Goal: Task Accomplishment & Management: Use online tool/utility

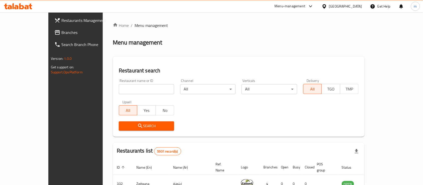
click at [352, 5] on div "[GEOGRAPHIC_DATA]" at bounding box center [345, 7] width 33 height 6
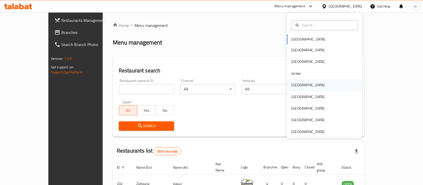
click at [296, 83] on div "Kuwait" at bounding box center [308, 85] width 33 height 6
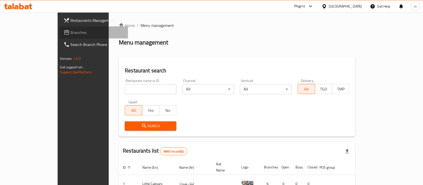
click at [71, 34] on span "Branches" at bounding box center [98, 32] width 54 height 6
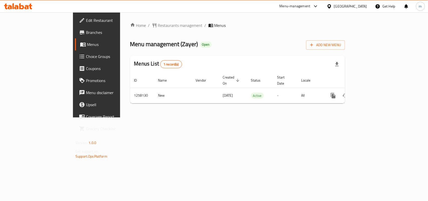
click at [186, 32] on div "Home / Restaurants management / Menus Menu management ( Zayer ) Open Add New Me…" at bounding box center [237, 64] width 215 height 85
click at [158, 22] on span "Restaurants management" at bounding box center [180, 25] width 45 height 6
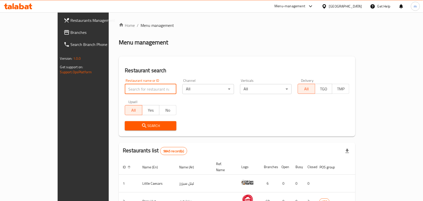
click at [125, 88] on input "search" at bounding box center [151, 89] width 52 height 10
paste input "683820"
type input "683820"
click button "Search" at bounding box center [151, 125] width 52 height 9
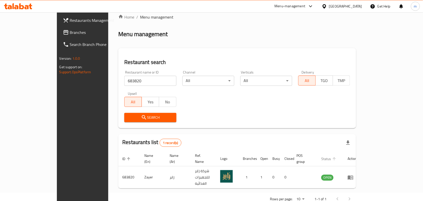
scroll to position [13, 0]
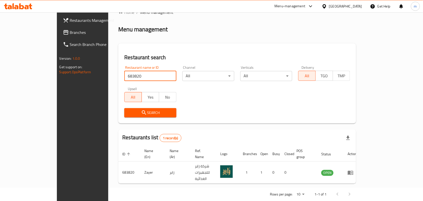
click at [327, 8] on icon at bounding box center [324, 6] width 5 height 5
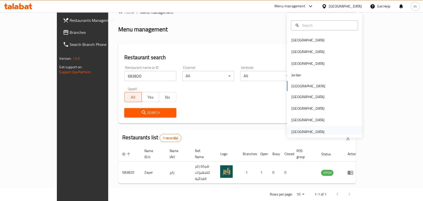
click at [291, 128] on div "[GEOGRAPHIC_DATA]" at bounding box center [308, 132] width 41 height 12
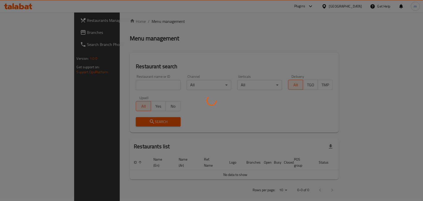
scroll to position [13, 0]
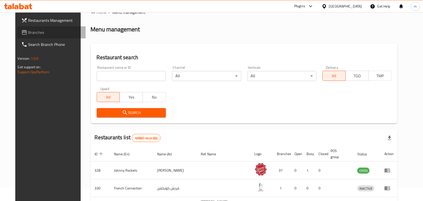
click at [28, 31] on span "Branches" at bounding box center [55, 32] width 54 height 6
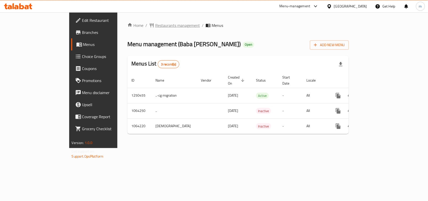
click at [155, 26] on span "Restaurants management" at bounding box center [177, 25] width 45 height 6
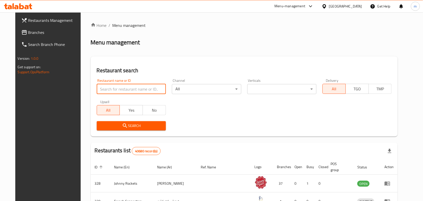
click at [98, 89] on input "search" at bounding box center [131, 89] width 69 height 10
paste input "663244"
type input "663244"
click button "Search" at bounding box center [131, 125] width 69 height 9
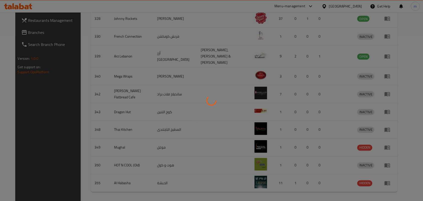
scroll to position [13, 0]
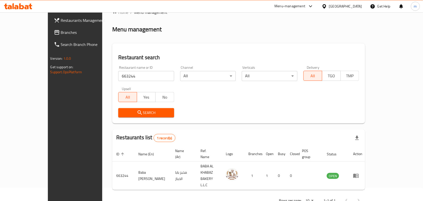
click at [339, 6] on div "[GEOGRAPHIC_DATA]" at bounding box center [345, 7] width 33 height 6
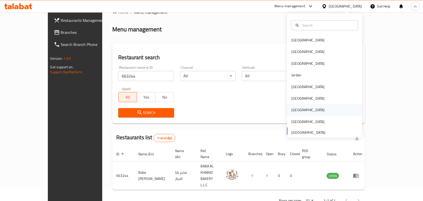
click at [294, 104] on div "[GEOGRAPHIC_DATA]" at bounding box center [308, 110] width 41 height 12
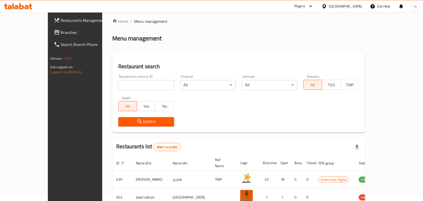
scroll to position [13, 0]
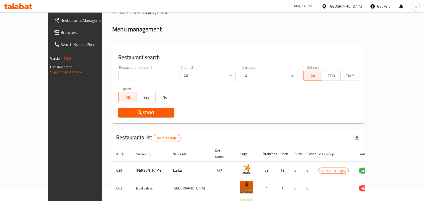
click at [61, 31] on span "Branches" at bounding box center [88, 32] width 54 height 6
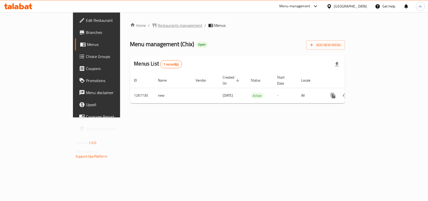
click at [158, 22] on span "Restaurants management" at bounding box center [180, 25] width 45 height 6
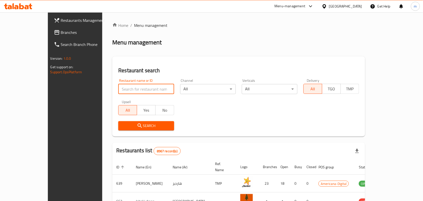
click at [125, 88] on input "search" at bounding box center [146, 89] width 56 height 10
paste input "687772"
type input "687772"
click at [127, 49] on div "Home / Menu management Menu management Restaurant search Restaurant name or ID …" at bounding box center [238, 179] width 253 height 315
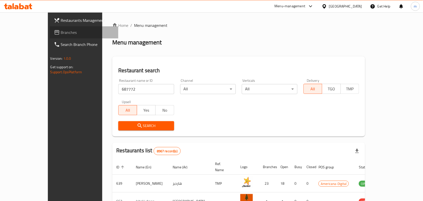
click at [61, 29] on span "Branches" at bounding box center [88, 32] width 54 height 6
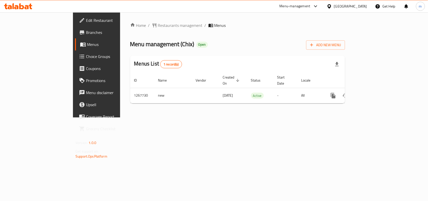
click at [201, 56] on div "Menus List 1 record(s)" at bounding box center [237, 64] width 215 height 17
click at [158, 23] on span "Restaurants management" at bounding box center [180, 25] width 45 height 6
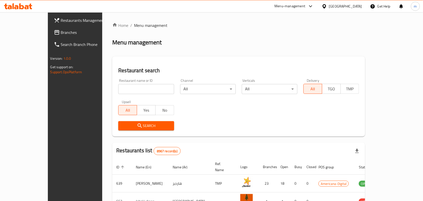
click at [118, 88] on input "search" at bounding box center [146, 89] width 56 height 10
paste input "687772"
type input "687772"
click button "Search" at bounding box center [146, 125] width 56 height 9
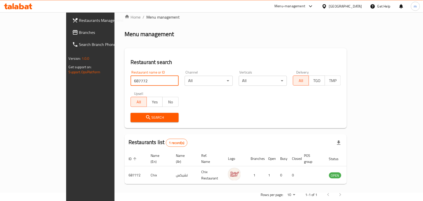
scroll to position [13, 0]
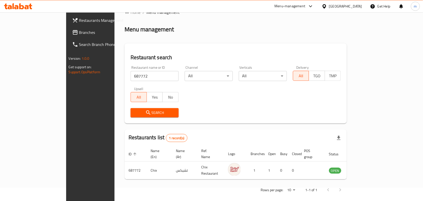
click at [329, 8] on div at bounding box center [325, 7] width 7 height 6
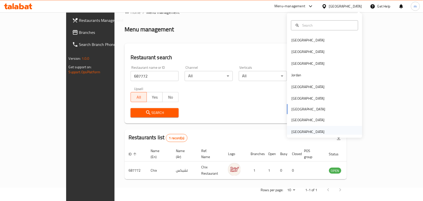
click at [302, 132] on div "[GEOGRAPHIC_DATA]" at bounding box center [308, 132] width 33 height 6
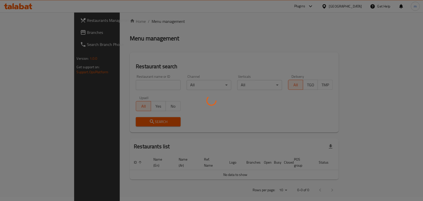
scroll to position [13, 0]
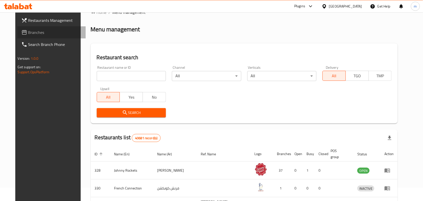
click at [42, 30] on span "Branches" at bounding box center [55, 32] width 54 height 6
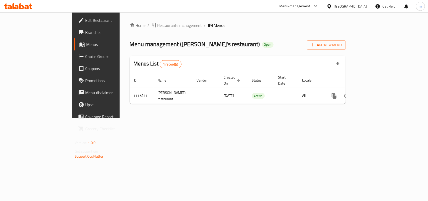
click at [157, 23] on span "Restaurants management" at bounding box center [179, 25] width 45 height 6
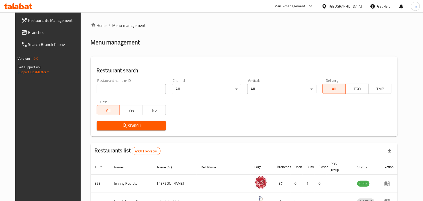
click at [104, 92] on input "search" at bounding box center [131, 89] width 69 height 10
paste input "665831"
type input "665831"
click button "Search" at bounding box center [131, 125] width 69 height 9
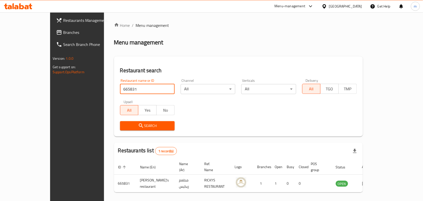
scroll to position [13, 0]
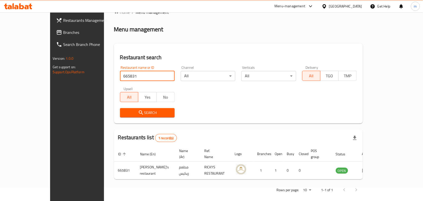
click at [63, 30] on span "Branches" at bounding box center [90, 32] width 54 height 6
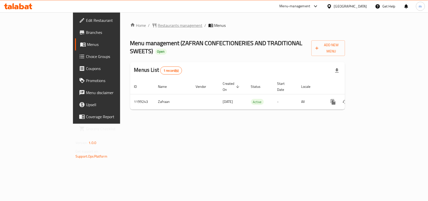
click at [127, 21] on div "Home / Restaurants management / Menus Menu management ( ZAFRAN CONFECTIONERIES …" at bounding box center [237, 67] width 235 height 111
click at [158, 23] on span "Restaurants management" at bounding box center [180, 25] width 45 height 6
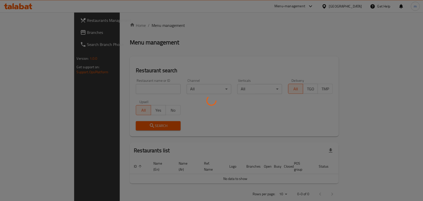
click at [221, 26] on div at bounding box center [211, 100] width 423 height 201
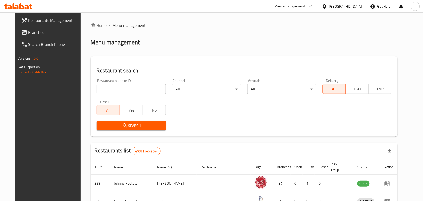
click at [132, 84] on input "search" at bounding box center [131, 89] width 69 height 10
paste input "668272"
type input "668272"
click button "Search" at bounding box center [131, 125] width 69 height 9
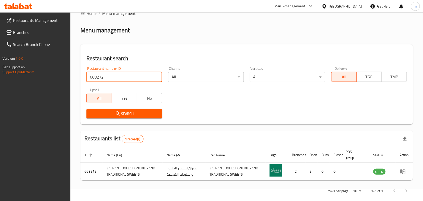
scroll to position [19, 0]
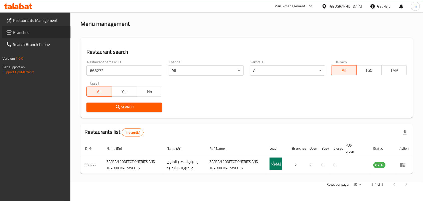
click at [21, 29] on span "Branches" at bounding box center [40, 32] width 54 height 6
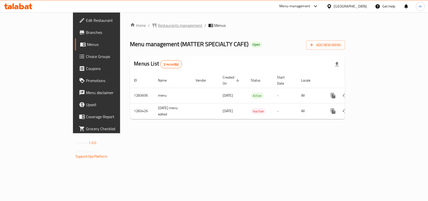
click at [158, 22] on span "Restaurants management" at bounding box center [180, 25] width 45 height 6
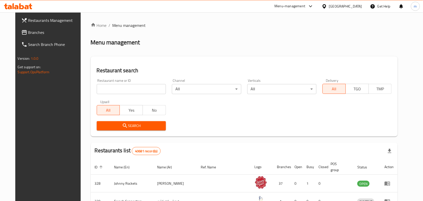
click at [98, 88] on input "search" at bounding box center [131, 89] width 69 height 10
paste input "694990"
type input "694990"
click button "Search" at bounding box center [131, 125] width 69 height 9
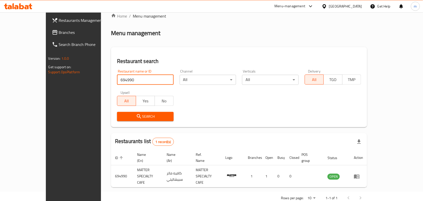
scroll to position [13, 0]
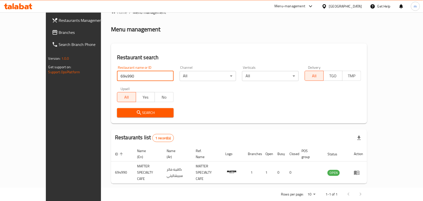
click at [339, 7] on div "[GEOGRAPHIC_DATA]" at bounding box center [345, 7] width 33 height 6
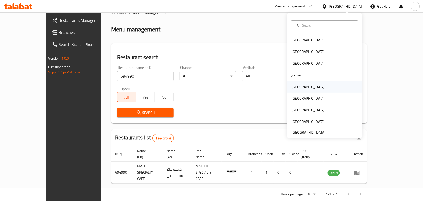
click at [293, 86] on div "Kuwait" at bounding box center [308, 87] width 33 height 6
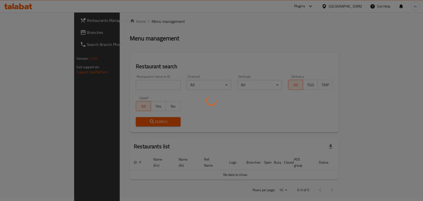
scroll to position [13, 0]
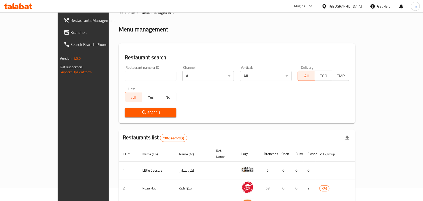
drag, startPoint x: 28, startPoint y: 32, endPoint x: 4, endPoint y: 43, distance: 26.8
click at [71, 32] on span "Branches" at bounding box center [98, 32] width 54 height 6
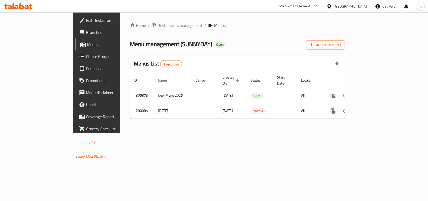
click at [158, 27] on span "Restaurants management" at bounding box center [180, 25] width 45 height 6
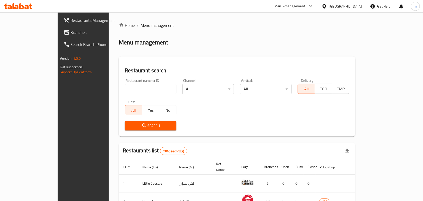
click at [125, 89] on input "search" at bounding box center [151, 89] width 52 height 10
paste input "693613"
type input "693613"
click button "Search" at bounding box center [151, 125] width 52 height 9
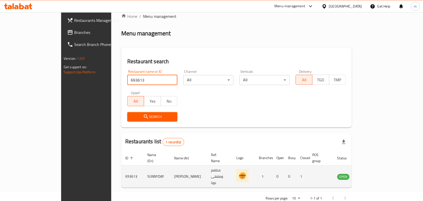
scroll to position [13, 0]
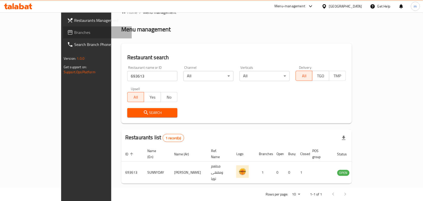
click at [74, 34] on span "Branches" at bounding box center [101, 32] width 54 height 6
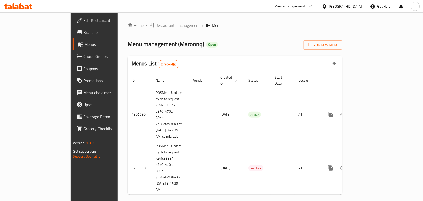
click at [155, 27] on span "Restaurants management" at bounding box center [177, 25] width 45 height 6
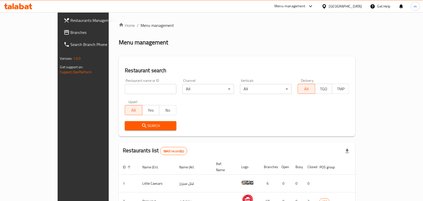
click at [125, 88] on input "search" at bounding box center [151, 89] width 52 height 10
paste input "701289"
type input "701289"
click button "Search" at bounding box center [151, 125] width 52 height 9
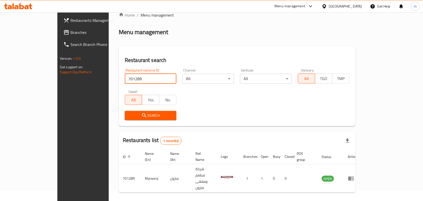
scroll to position [13, 0]
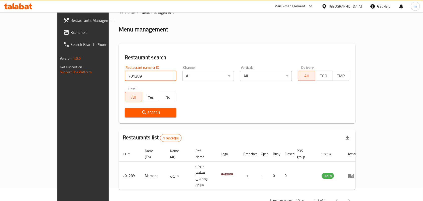
click at [326, 7] on icon at bounding box center [325, 6] width 4 height 4
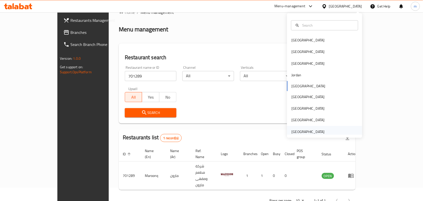
click at [307, 130] on div "[GEOGRAPHIC_DATA]" at bounding box center [308, 132] width 33 height 6
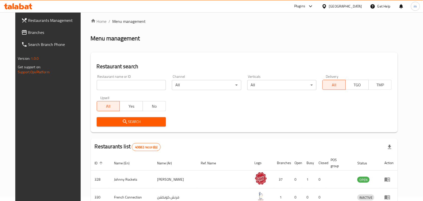
scroll to position [13, 0]
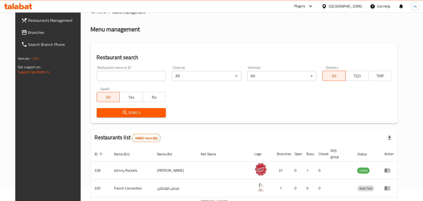
click at [28, 34] on span "Branches" at bounding box center [55, 32] width 54 height 6
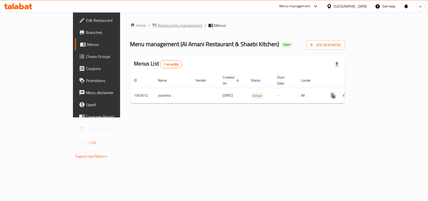
click at [158, 26] on span "Restaurants management" at bounding box center [180, 25] width 45 height 6
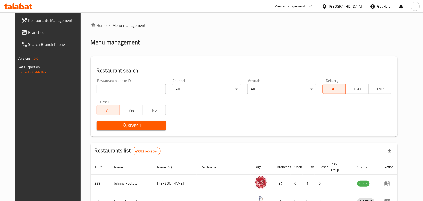
click at [97, 88] on input "search" at bounding box center [131, 89] width 69 height 10
paste input "702875"
type input "702875"
click button "Search" at bounding box center [131, 125] width 69 height 9
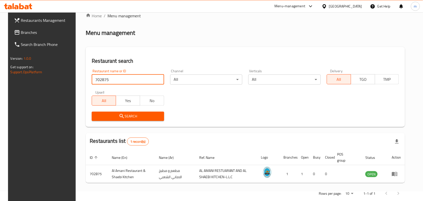
scroll to position [19, 0]
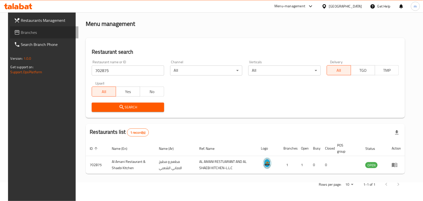
click at [21, 32] on span "Branches" at bounding box center [48, 32] width 54 height 6
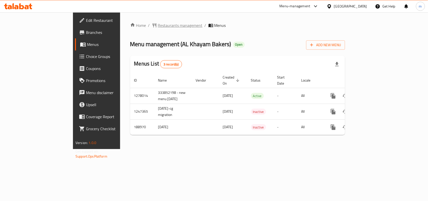
click at [158, 27] on span "Restaurants management" at bounding box center [180, 25] width 45 height 6
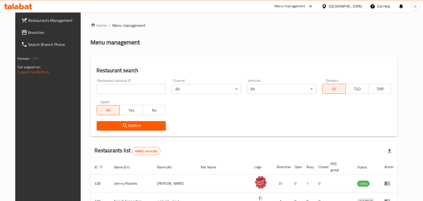
click at [101, 91] on input "search" at bounding box center [131, 89] width 69 height 10
paste input "620352"
type input "620352"
click button "Search" at bounding box center [131, 125] width 69 height 9
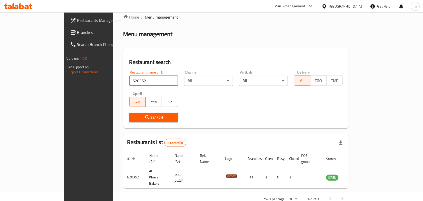
scroll to position [13, 0]
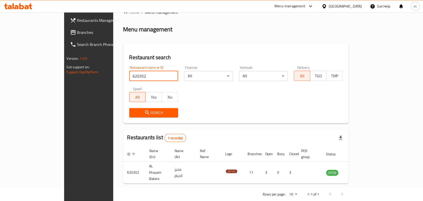
click at [77, 32] on span "Branches" at bounding box center [104, 32] width 54 height 6
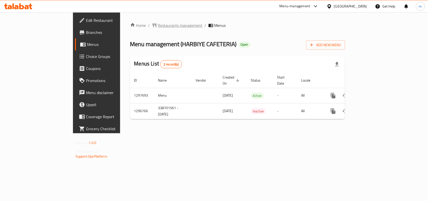
click at [158, 28] on span "Restaurants management" at bounding box center [180, 25] width 45 height 6
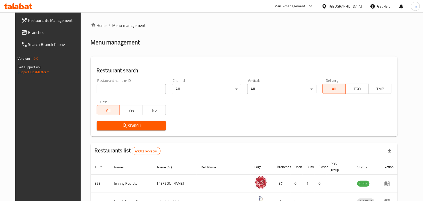
click at [97, 90] on input "search" at bounding box center [131, 89] width 69 height 10
paste input "700203"
type input "700203"
click at [110, 124] on span "Search" at bounding box center [131, 126] width 61 height 6
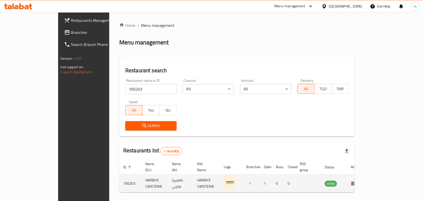
scroll to position [13, 0]
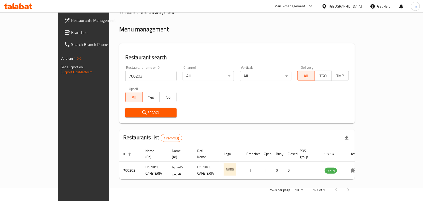
click at [339, 8] on div "[GEOGRAPHIC_DATA]" at bounding box center [345, 7] width 33 height 6
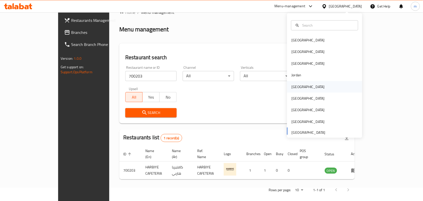
click at [294, 86] on div "[GEOGRAPHIC_DATA]" at bounding box center [308, 87] width 33 height 6
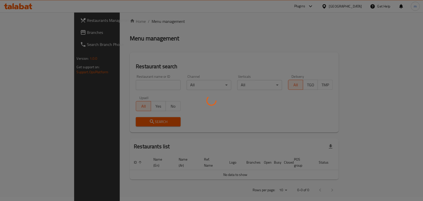
scroll to position [13, 0]
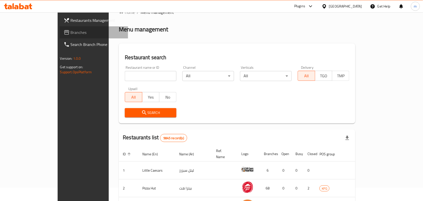
click at [71, 33] on span "Branches" at bounding box center [98, 32] width 54 height 6
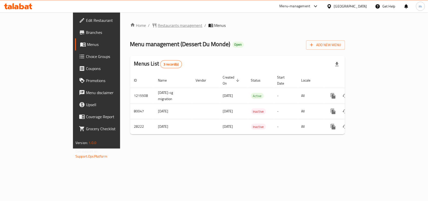
click at [158, 26] on span "Restaurants management" at bounding box center [180, 25] width 45 height 6
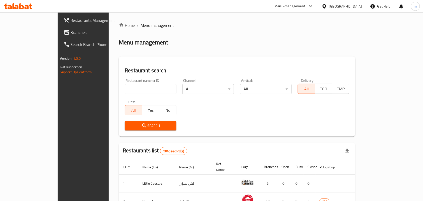
click at [125, 87] on input "search" at bounding box center [151, 89] width 52 height 10
paste input "14744"
type input "14744"
click button "Search" at bounding box center [151, 125] width 52 height 9
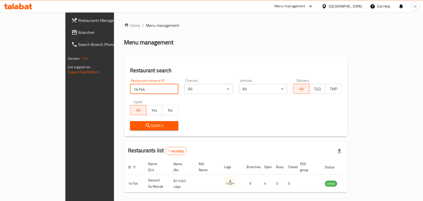
click at [326, 6] on icon at bounding box center [325, 6] width 4 height 4
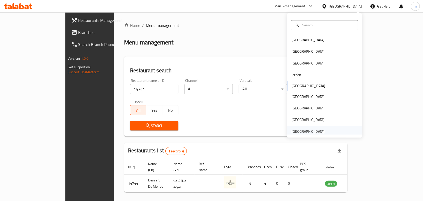
click at [299, 130] on div "[GEOGRAPHIC_DATA]" at bounding box center [308, 132] width 33 height 6
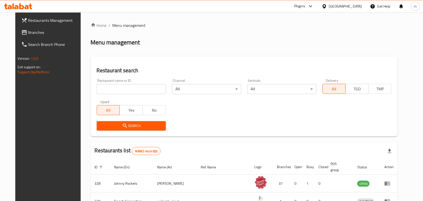
click at [37, 36] on link "Branches" at bounding box center [51, 32] width 69 height 12
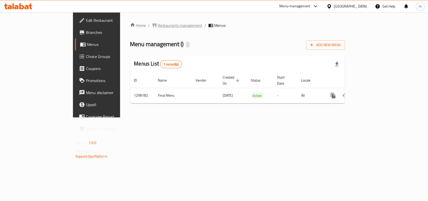
click at [158, 26] on span "Restaurants management" at bounding box center [180, 25] width 45 height 6
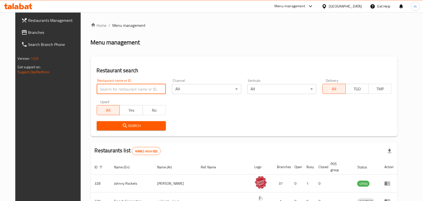
click at [104, 87] on input "search" at bounding box center [131, 89] width 69 height 10
paste input "700810"
type input "700810"
click button "Search" at bounding box center [131, 125] width 69 height 9
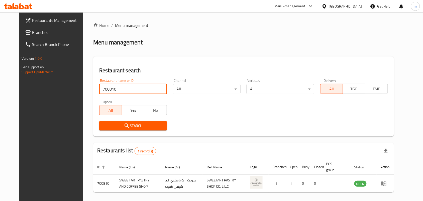
scroll to position [19, 0]
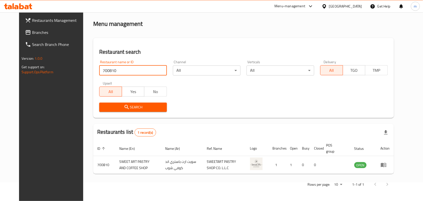
click at [32, 31] on span "Branches" at bounding box center [59, 32] width 54 height 6
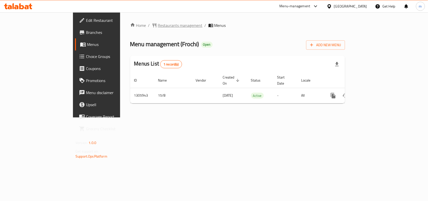
click at [158, 22] on span "Restaurants management" at bounding box center [180, 25] width 45 height 6
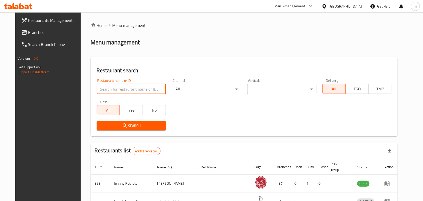
click at [97, 86] on input "search" at bounding box center [131, 89] width 69 height 10
paste input "703901"
type input "703901"
click button "Search" at bounding box center [131, 125] width 69 height 9
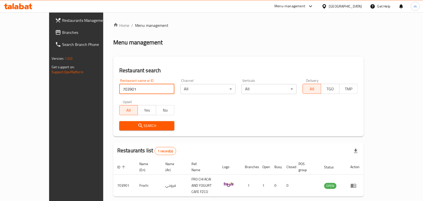
click at [327, 8] on icon at bounding box center [324, 6] width 5 height 5
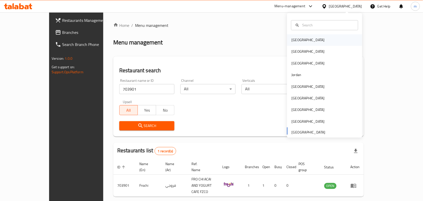
click at [308, 40] on div "[GEOGRAPHIC_DATA]" at bounding box center [324, 40] width 75 height 12
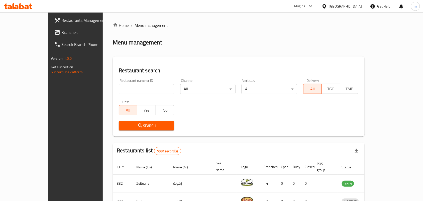
click at [61, 34] on span "Branches" at bounding box center [88, 32] width 54 height 6
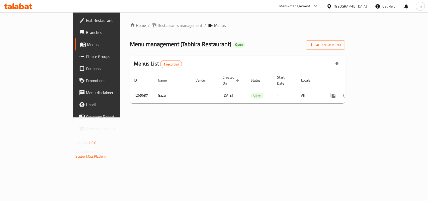
click at [158, 25] on span "Restaurants management" at bounding box center [180, 25] width 45 height 6
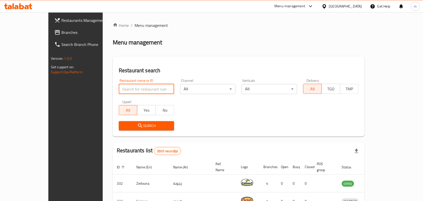
click at [119, 89] on input "search" at bounding box center [146, 89] width 55 height 10
paste input "686909"
type input "686909"
click button "Search" at bounding box center [146, 125] width 55 height 9
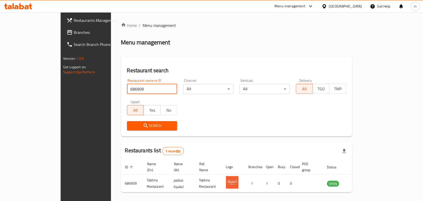
scroll to position [13, 0]
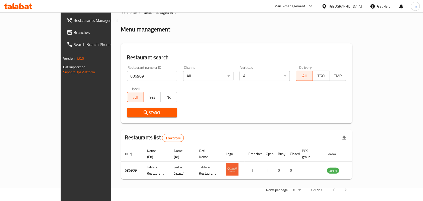
click at [350, 6] on div "Bahrain" at bounding box center [345, 7] width 33 height 6
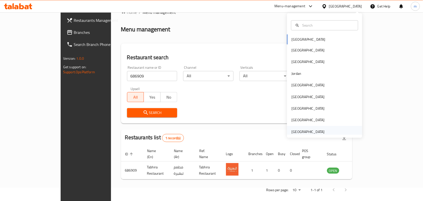
click at [304, 131] on div "[GEOGRAPHIC_DATA]" at bounding box center [308, 132] width 33 height 6
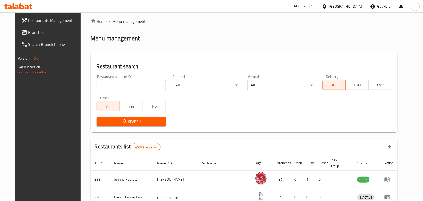
scroll to position [13, 0]
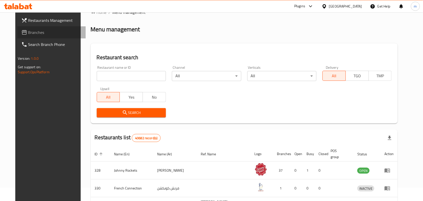
click at [28, 32] on span "Branches" at bounding box center [55, 32] width 54 height 6
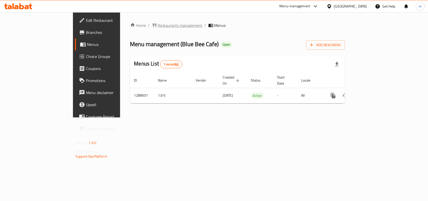
click at [158, 24] on span "Restaurants management" at bounding box center [180, 25] width 45 height 6
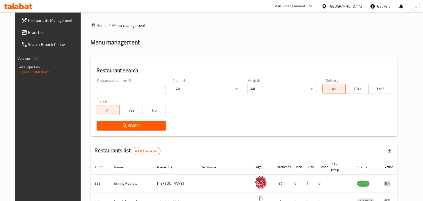
click at [97, 90] on input "search" at bounding box center [131, 89] width 69 height 10
paste input "697276"
type input "697276"
click button "Search" at bounding box center [131, 125] width 69 height 9
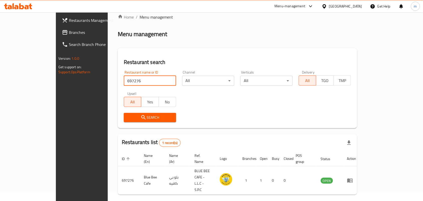
scroll to position [13, 0]
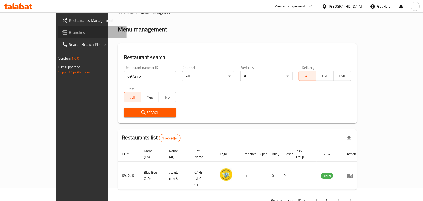
click at [69, 34] on span "Branches" at bounding box center [96, 32] width 54 height 6
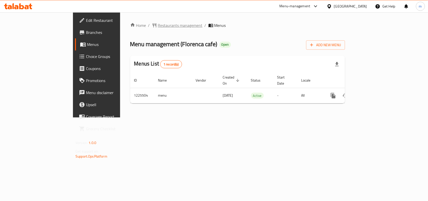
click at [158, 26] on span "Restaurants management" at bounding box center [180, 25] width 45 height 6
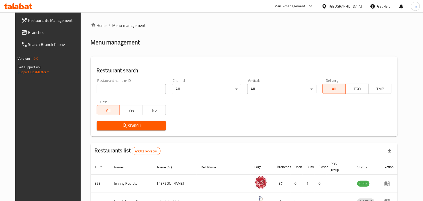
click at [102, 90] on input "search" at bounding box center [131, 89] width 69 height 10
paste input "675376"
type input "675376"
click button "Search" at bounding box center [131, 125] width 69 height 9
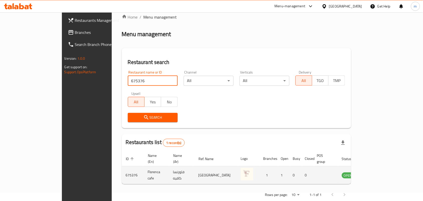
scroll to position [13, 0]
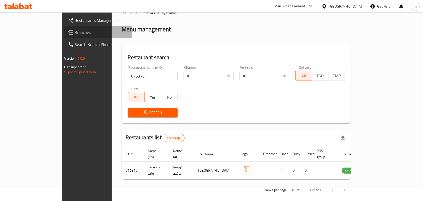
click at [75, 32] on span "Branches" at bounding box center [102, 32] width 54 height 6
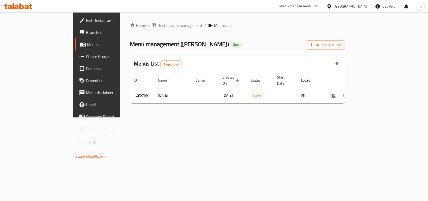
click at [158, 22] on span "Restaurants management" at bounding box center [180, 25] width 45 height 6
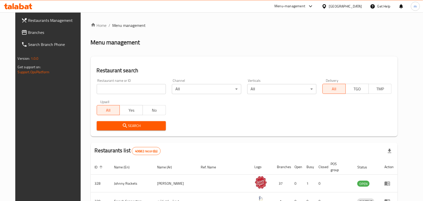
click at [103, 90] on input "search" at bounding box center [131, 89] width 69 height 10
paste input "696387"
type input "696387"
click button "Search" at bounding box center [131, 125] width 69 height 9
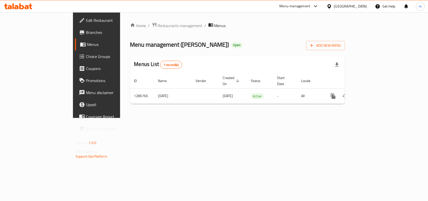
click at [86, 55] on span "Choice Groups" at bounding box center [113, 56] width 54 height 6
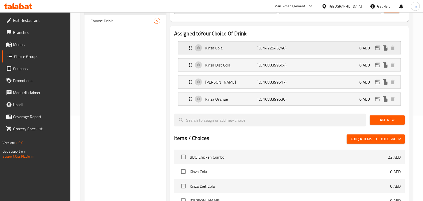
scroll to position [94, 0]
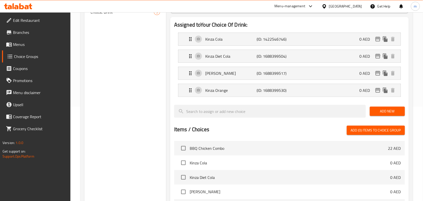
click at [350, 4] on div "[GEOGRAPHIC_DATA]" at bounding box center [345, 7] width 33 height 6
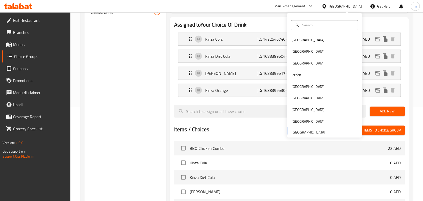
click at [160, 38] on div "Choice Groups Your Choice Of Drink: 4 Choose Drink 5" at bounding box center [126, 132] width 82 height 338
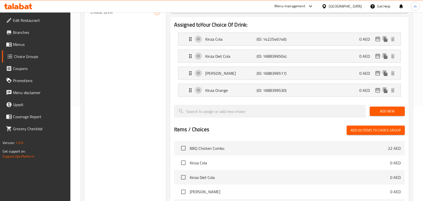
click at [19, 29] on span "Branches" at bounding box center [40, 32] width 54 height 6
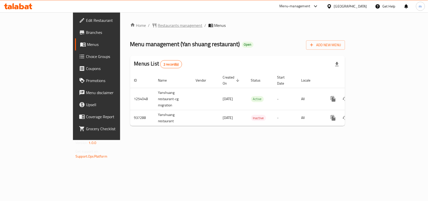
click at [158, 27] on span "Restaurants management" at bounding box center [180, 25] width 45 height 6
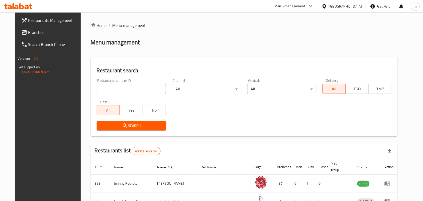
click at [97, 88] on input "search" at bounding box center [131, 89] width 69 height 10
paste input "659065"
type input "659065"
click button "Search" at bounding box center [131, 125] width 69 height 9
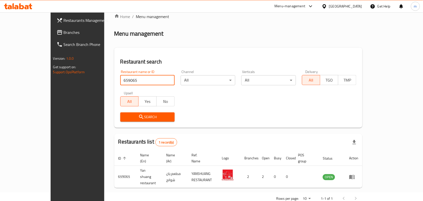
scroll to position [13, 0]
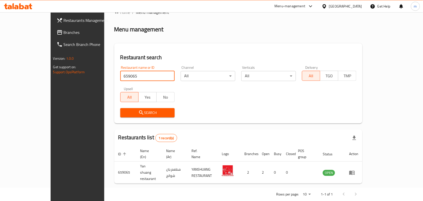
click at [64, 33] on span "Branches" at bounding box center [91, 32] width 54 height 6
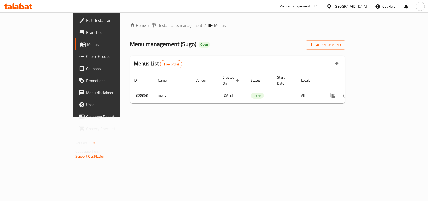
click at [158, 25] on span "Restaurants management" at bounding box center [180, 25] width 45 height 6
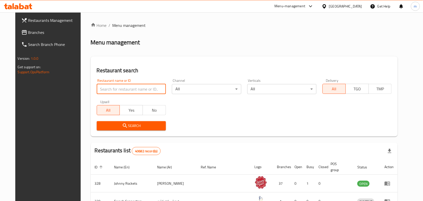
click at [102, 88] on input "search" at bounding box center [131, 89] width 69 height 10
paste input "703694"
type input "703694"
click button "Search" at bounding box center [131, 125] width 69 height 9
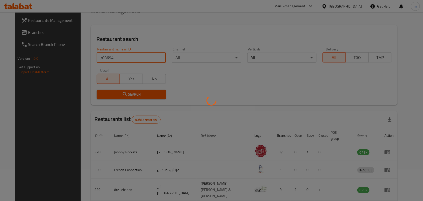
scroll to position [13, 0]
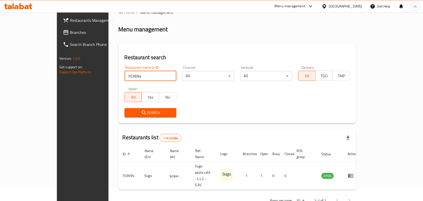
click at [70, 32] on span "Branches" at bounding box center [97, 32] width 54 height 6
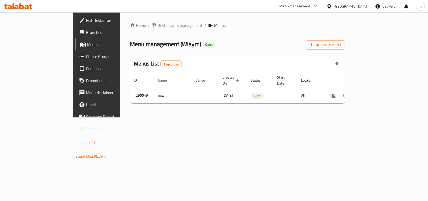
click at [158, 24] on span "Restaurants management" at bounding box center [180, 25] width 45 height 6
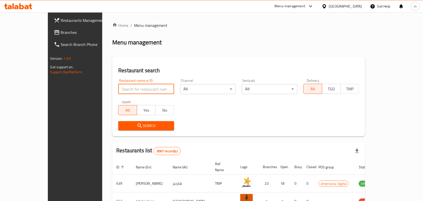
click at [118, 90] on input "search" at bounding box center [146, 89] width 56 height 10
paste input "699776"
type input "699776"
click button "Search" at bounding box center [146, 125] width 56 height 9
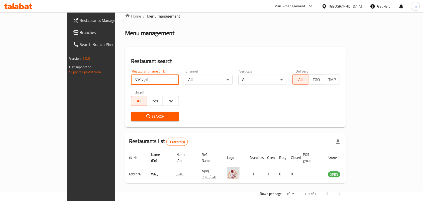
scroll to position [13, 0]
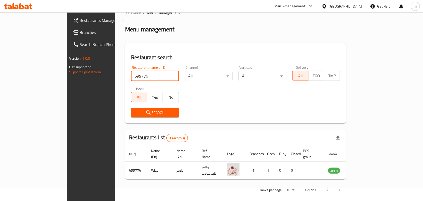
click at [326, 5] on icon at bounding box center [325, 6] width 4 height 4
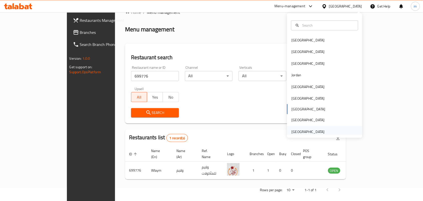
click at [305, 127] on div "[GEOGRAPHIC_DATA]" at bounding box center [308, 132] width 41 height 12
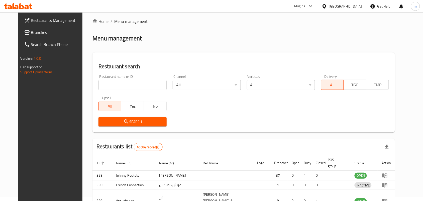
scroll to position [13, 0]
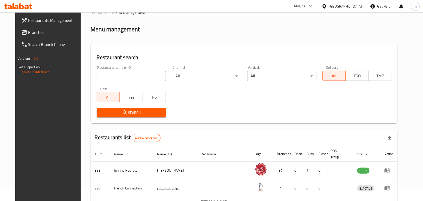
click at [28, 33] on span "Branches" at bounding box center [55, 32] width 54 height 6
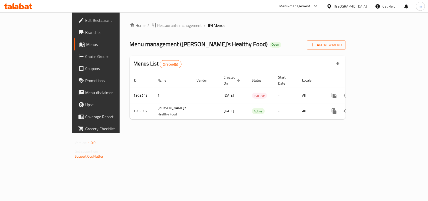
click at [157, 25] on span "Restaurants management" at bounding box center [179, 25] width 45 height 6
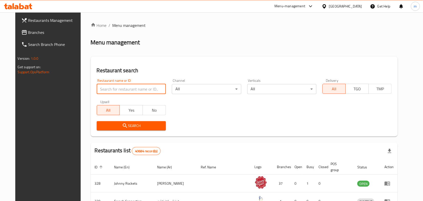
click at [113, 92] on input "search" at bounding box center [131, 89] width 69 height 10
paste input "702421"
type input "702421"
click button "Search" at bounding box center [131, 125] width 69 height 9
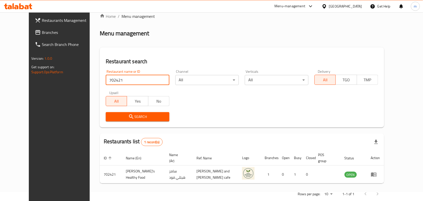
scroll to position [13, 0]
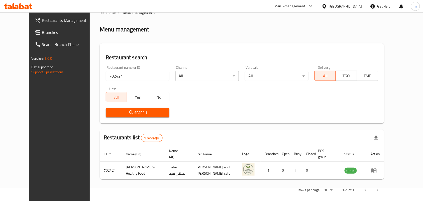
click at [240, 126] on div "Home / Menu management Menu management Restaurant search Restaurant name or ID …" at bounding box center [242, 102] width 285 height 187
drag, startPoint x: 26, startPoint y: 33, endPoint x: 6, endPoint y: 37, distance: 20.9
click at [42, 33] on span "Branches" at bounding box center [69, 32] width 54 height 6
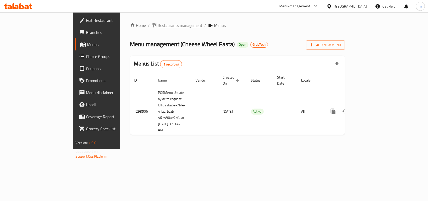
click at [158, 27] on span "Restaurants management" at bounding box center [180, 25] width 45 height 6
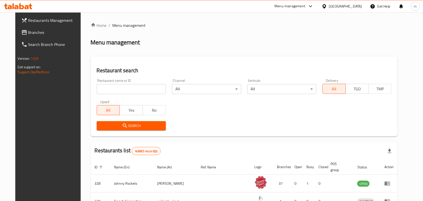
click at [100, 89] on input "search" at bounding box center [131, 89] width 69 height 10
paste input "700938"
type input "700938"
click button "Search" at bounding box center [131, 125] width 69 height 9
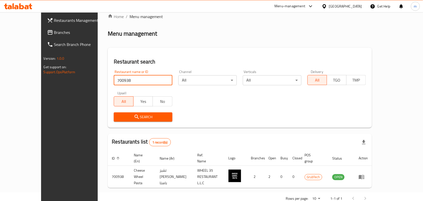
scroll to position [13, 0]
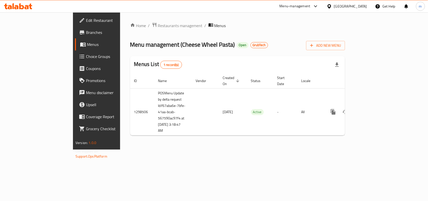
click at [329, 3] on div "[GEOGRAPHIC_DATA]" at bounding box center [347, 6] width 48 height 12
click at [330, 8] on icon at bounding box center [329, 6] width 4 height 4
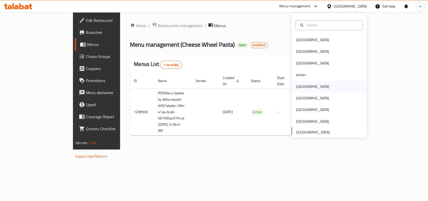
click at [297, 87] on div "Kuwait" at bounding box center [312, 87] width 33 height 6
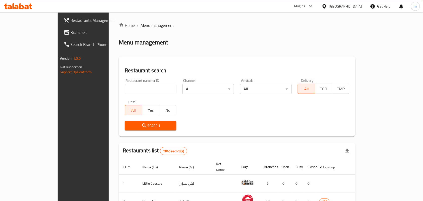
click at [71, 35] on span "Branches" at bounding box center [98, 32] width 54 height 6
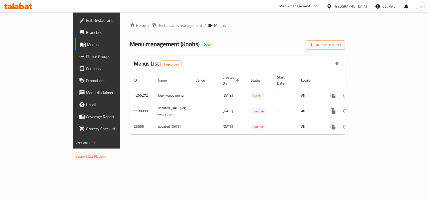
click at [158, 23] on span "Restaurants management" at bounding box center [180, 25] width 45 height 6
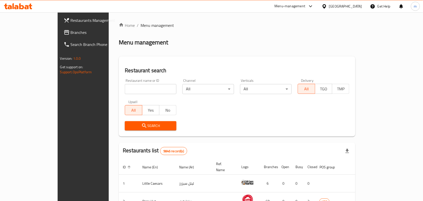
click at [125, 90] on input "search" at bounding box center [151, 89] width 52 height 10
click button "Search" at bounding box center [151, 125] width 52 height 9
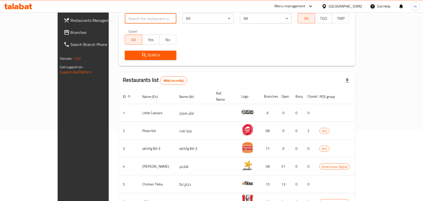
scroll to position [24, 0]
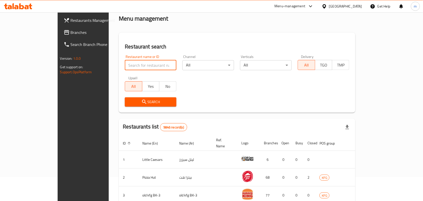
click at [125, 67] on input "search" at bounding box center [151, 65] width 52 height 10
paste input "7364"
type input "7364"
click button "Search" at bounding box center [151, 101] width 52 height 9
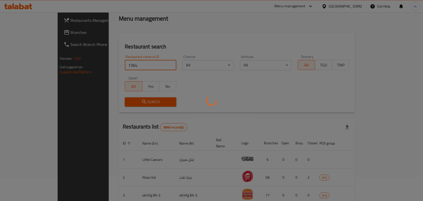
scroll to position [13, 0]
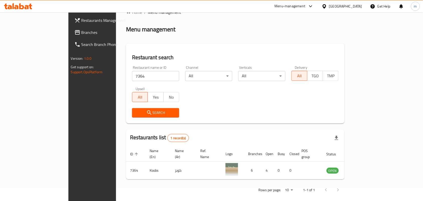
click at [327, 4] on icon at bounding box center [324, 6] width 5 height 5
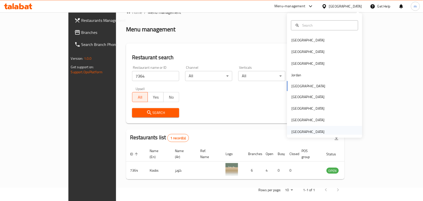
click at [300, 129] on div "United Arab Emirates" at bounding box center [308, 132] width 33 height 6
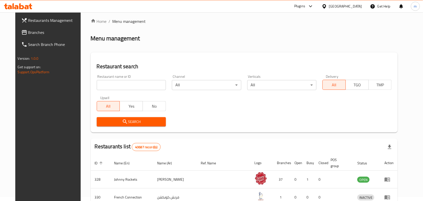
scroll to position [13, 0]
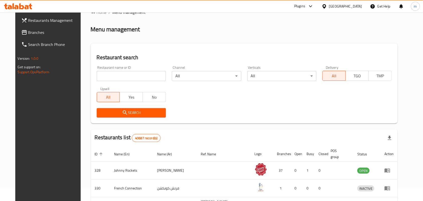
click at [28, 29] on span "Branches" at bounding box center [55, 32] width 54 height 6
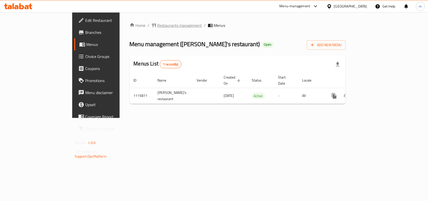
click at [157, 27] on span "Restaurants management" at bounding box center [179, 25] width 45 height 6
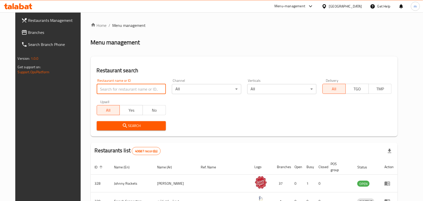
click at [97, 92] on input "search" at bounding box center [131, 89] width 69 height 10
paste input "665831"
type input "665831"
click button "Search" at bounding box center [131, 125] width 69 height 9
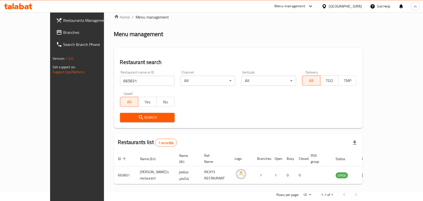
scroll to position [13, 0]
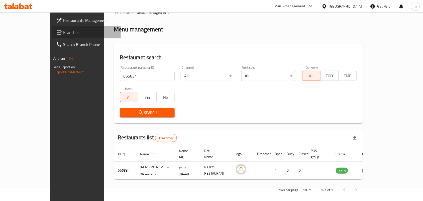
click at [63, 30] on span "Branches" at bounding box center [90, 32] width 54 height 6
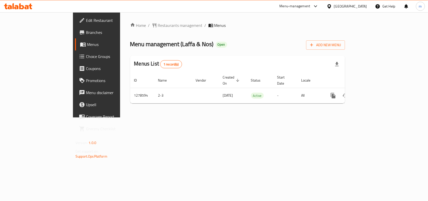
click at [158, 25] on span "Restaurants management" at bounding box center [180, 25] width 45 height 6
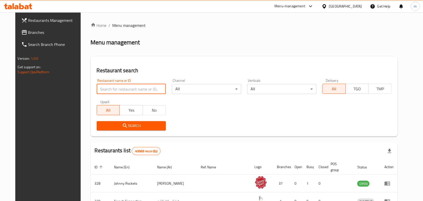
click at [100, 87] on input "search" at bounding box center [131, 89] width 69 height 10
paste input "692954"
type input "692954"
click button "Search" at bounding box center [131, 125] width 69 height 9
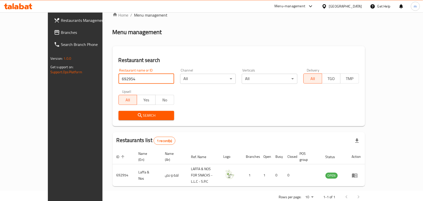
scroll to position [13, 0]
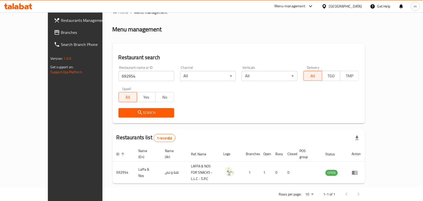
click at [341, 6] on div "[GEOGRAPHIC_DATA]" at bounding box center [345, 7] width 33 height 6
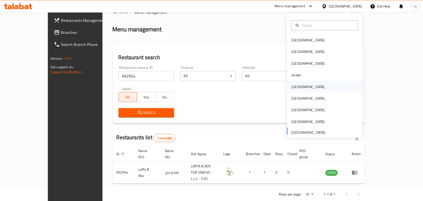
click at [293, 89] on div "[GEOGRAPHIC_DATA]" at bounding box center [308, 87] width 33 height 6
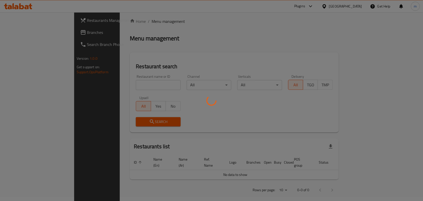
scroll to position [13, 0]
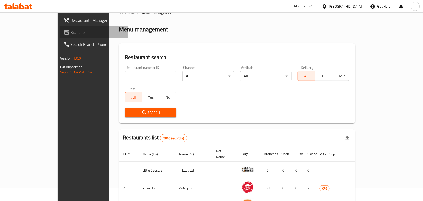
click at [71, 32] on span "Branches" at bounding box center [98, 32] width 54 height 6
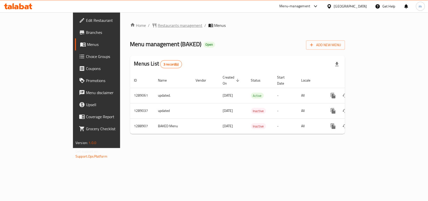
click at [158, 26] on span "Restaurants management" at bounding box center [180, 25] width 45 height 6
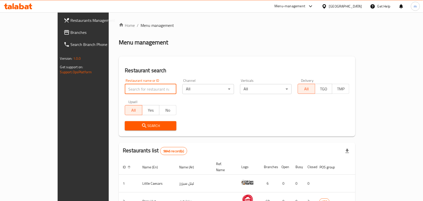
click at [125, 88] on input "search" at bounding box center [151, 89] width 52 height 10
paste input "697435"
type input "697435"
click button "Search" at bounding box center [151, 125] width 52 height 9
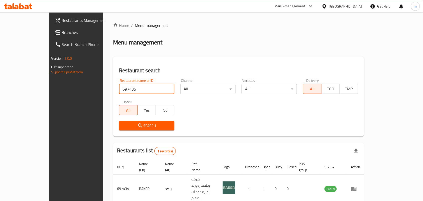
click at [327, 4] on icon at bounding box center [324, 6] width 5 height 5
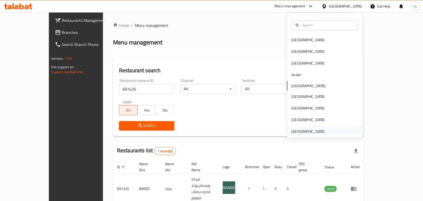
click at [308, 130] on div "[GEOGRAPHIC_DATA]" at bounding box center [308, 132] width 33 height 6
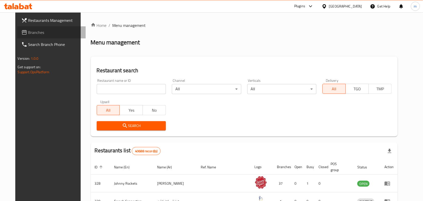
click at [29, 29] on span "Branches" at bounding box center [55, 32] width 54 height 6
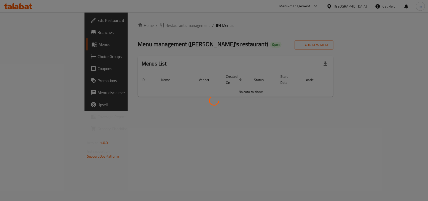
click at [132, 27] on div at bounding box center [214, 100] width 428 height 201
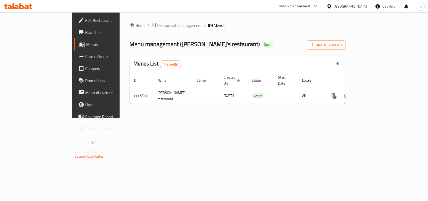
click at [157, 24] on span "Restaurants management" at bounding box center [179, 25] width 45 height 6
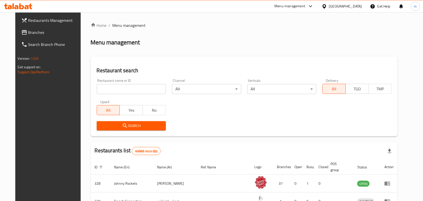
click at [99, 92] on input "search" at bounding box center [131, 89] width 69 height 10
paste input "665831"
type input "665831"
click button "Search" at bounding box center [131, 125] width 69 height 9
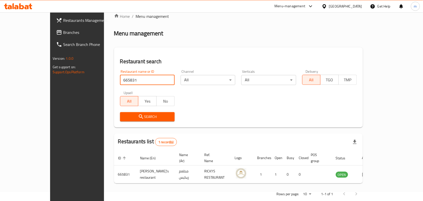
scroll to position [13, 0]
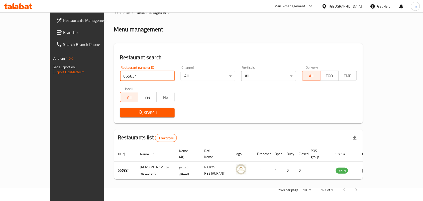
click at [63, 32] on span "Branches" at bounding box center [90, 32] width 54 height 6
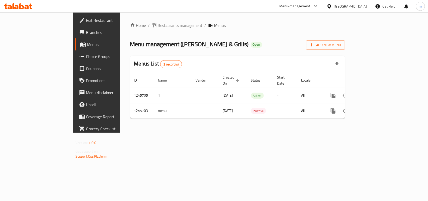
click at [158, 28] on span "Restaurants management" at bounding box center [180, 25] width 45 height 6
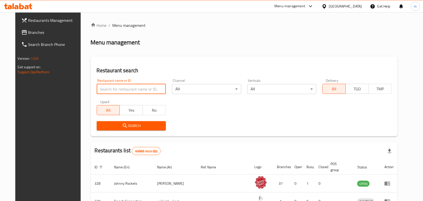
click at [97, 90] on input "search" at bounding box center [131, 89] width 69 height 10
paste input "682708"
type input "682708"
click button "Search" at bounding box center [131, 125] width 69 height 9
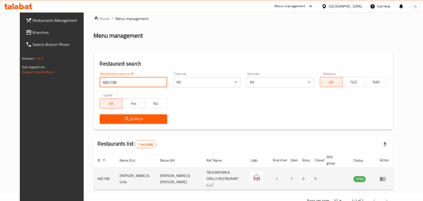
scroll to position [13, 0]
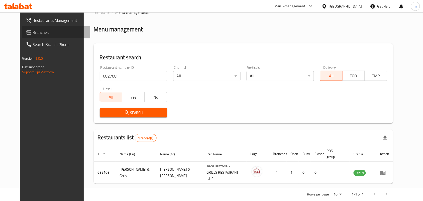
click at [50, 31] on span "Branches" at bounding box center [60, 32] width 54 height 6
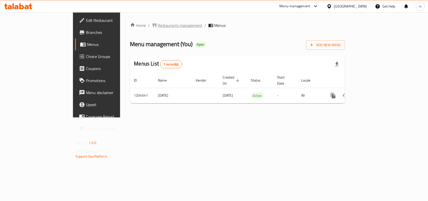
click at [158, 23] on span "Restaurants management" at bounding box center [180, 25] width 45 height 6
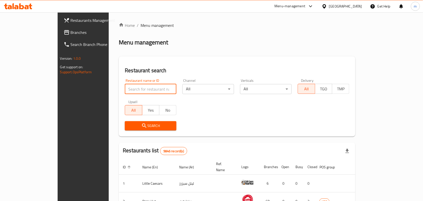
click at [125, 87] on input "search" at bounding box center [151, 89] width 52 height 10
paste input "669881"
type input "669881"
click button "Search" at bounding box center [151, 125] width 52 height 9
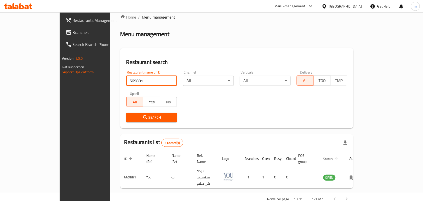
scroll to position [13, 0]
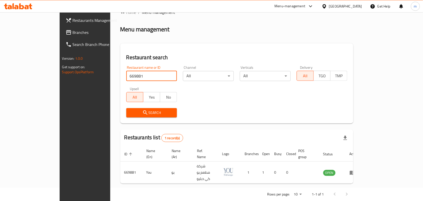
click at [237, 117] on div "Search" at bounding box center [236, 112] width 227 height 15
click at [73, 32] on span "Branches" at bounding box center [100, 32] width 54 height 6
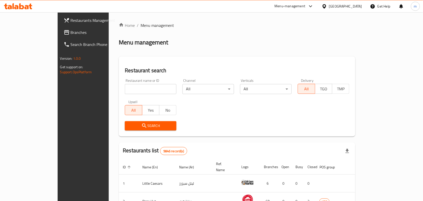
click at [125, 86] on input "search" at bounding box center [151, 89] width 52 height 10
paste input "703146"
type input "703146"
click button "Search" at bounding box center [151, 125] width 52 height 9
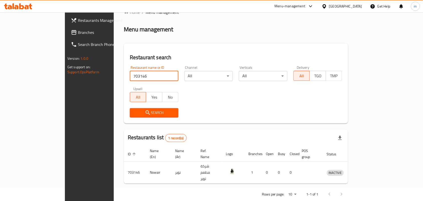
scroll to position [8, 0]
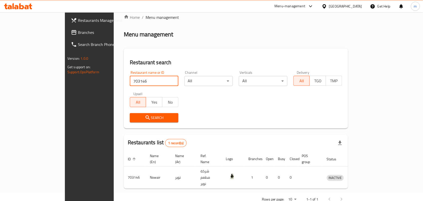
click at [327, 8] on icon at bounding box center [324, 6] width 5 height 5
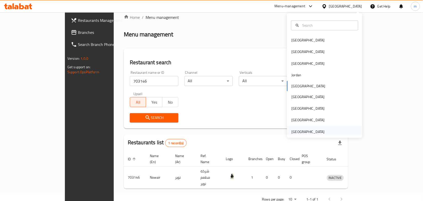
click at [313, 129] on div "[GEOGRAPHIC_DATA]" at bounding box center [308, 132] width 33 height 6
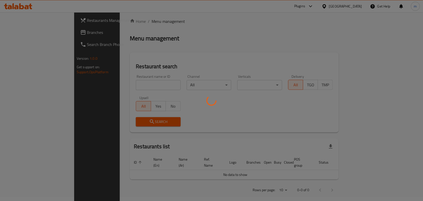
scroll to position [8, 0]
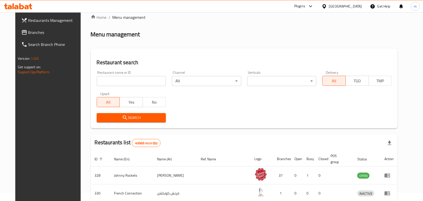
click at [28, 31] on span "Branches" at bounding box center [55, 32] width 54 height 6
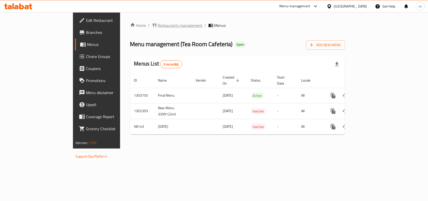
click at [158, 24] on span "Restaurants management" at bounding box center [180, 25] width 45 height 6
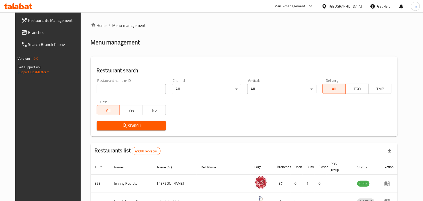
click at [97, 89] on input "search" at bounding box center [131, 89] width 69 height 10
paste input "28404"
type input "28404"
click button "Search" at bounding box center [131, 125] width 69 height 9
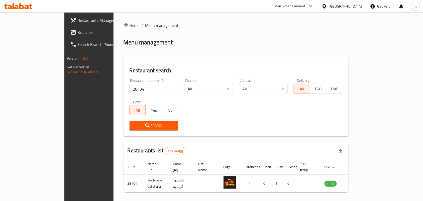
click at [77, 29] on span "Branches" at bounding box center [104, 32] width 54 height 6
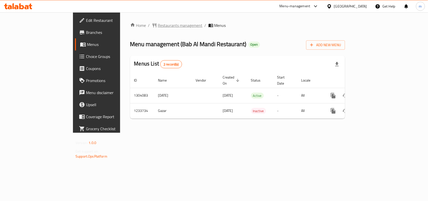
click at [158, 23] on span "Restaurants management" at bounding box center [180, 25] width 45 height 6
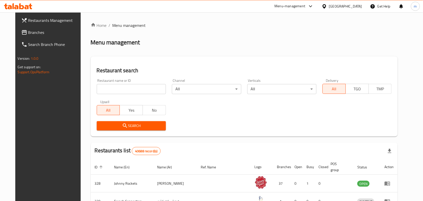
click at [102, 90] on div at bounding box center [211, 100] width 423 height 201
click at [102, 90] on input "search" at bounding box center [131, 89] width 69 height 10
paste input "678242"
type input "678242"
click button "Search" at bounding box center [131, 125] width 69 height 9
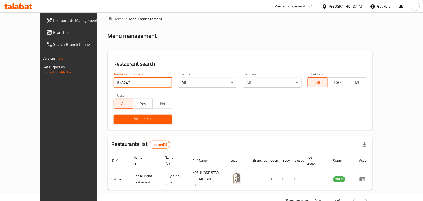
scroll to position [13, 0]
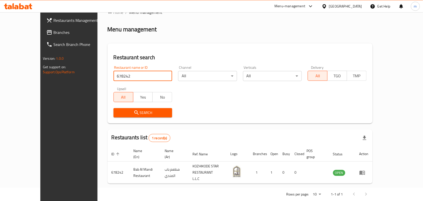
click at [324, 5] on icon at bounding box center [325, 6] width 4 height 4
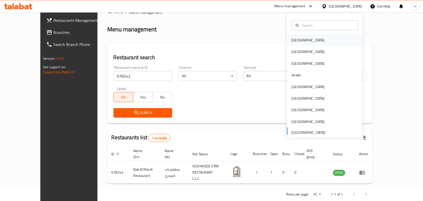
click at [299, 38] on div "[GEOGRAPHIC_DATA]" at bounding box center [308, 40] width 33 height 6
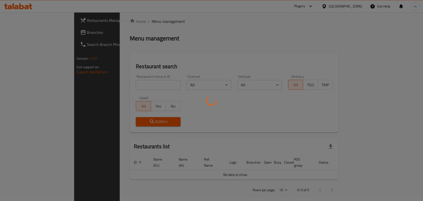
scroll to position [13, 0]
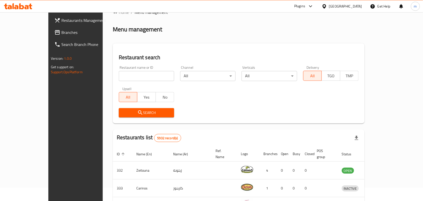
click at [50, 29] on link "Branches" at bounding box center [84, 32] width 69 height 12
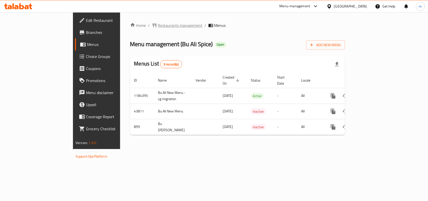
click at [158, 23] on span "Restaurants management" at bounding box center [180, 25] width 45 height 6
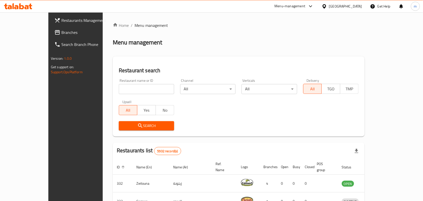
click at [119, 87] on input "search" at bounding box center [146, 89] width 55 height 10
paste input "610"
type input "610"
click button "Search" at bounding box center [146, 125] width 55 height 9
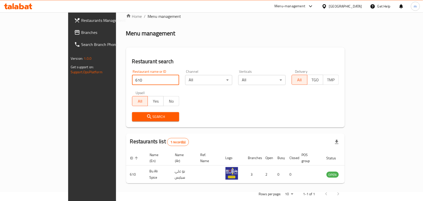
scroll to position [13, 0]
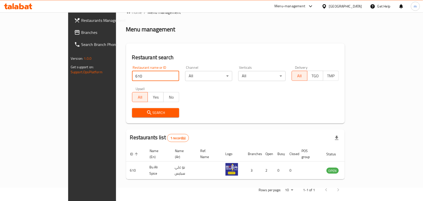
click at [355, 5] on div "[GEOGRAPHIC_DATA]" at bounding box center [345, 7] width 33 height 6
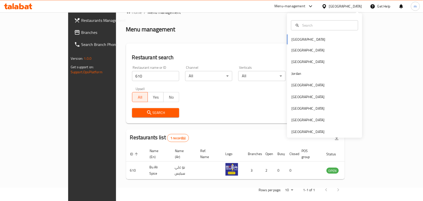
click at [305, 136] on div "[GEOGRAPHIC_DATA] [GEOGRAPHIC_DATA] [GEOGRAPHIC_DATA] [GEOGRAPHIC_DATA] [GEOGRA…" at bounding box center [324, 75] width 75 height 124
click at [305, 132] on div "[GEOGRAPHIC_DATA]" at bounding box center [308, 132] width 33 height 6
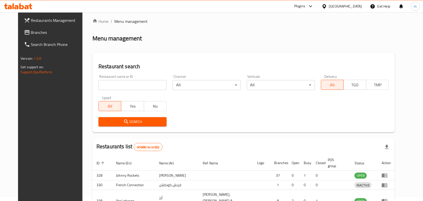
scroll to position [13, 0]
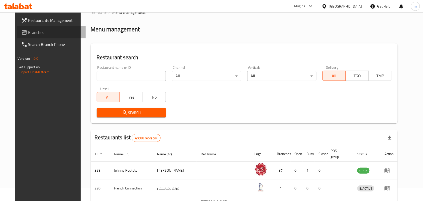
click at [28, 31] on span "Branches" at bounding box center [55, 32] width 54 height 6
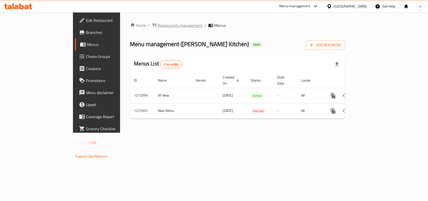
click at [158, 24] on span "Restaurants management" at bounding box center [180, 25] width 45 height 6
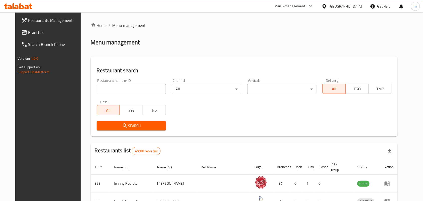
click at [97, 89] on div "Home / Menu management Menu management Restaurant search Restaurant name or ID …" at bounding box center [244, 181] width 307 height 319
click at [97, 89] on input "search" at bounding box center [131, 89] width 69 height 10
paste input "690306"
type input "690306"
click button "Search" at bounding box center [131, 125] width 69 height 9
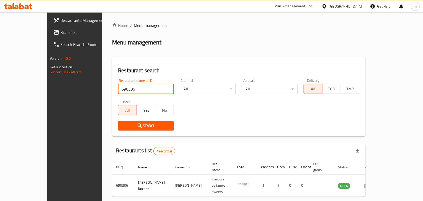
click at [219, 118] on div "Search" at bounding box center [239, 125] width 248 height 15
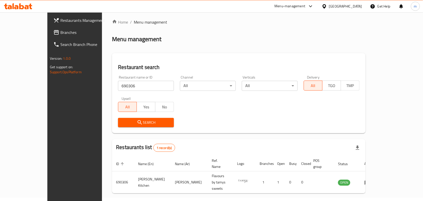
scroll to position [13, 0]
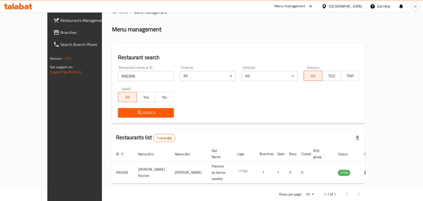
click at [60, 32] on span "Branches" at bounding box center [87, 32] width 54 height 6
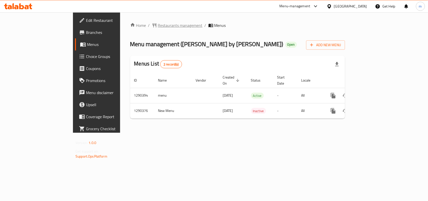
click at [158, 23] on span "Restaurants management" at bounding box center [180, 25] width 45 height 6
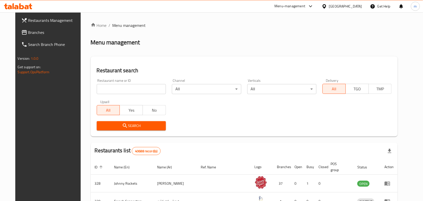
click at [102, 90] on input "search" at bounding box center [131, 89] width 69 height 10
paste input "697437"
type input "697437"
click button "Search" at bounding box center [131, 125] width 69 height 9
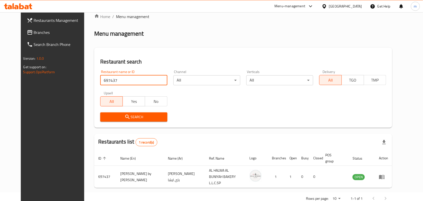
scroll to position [13, 0]
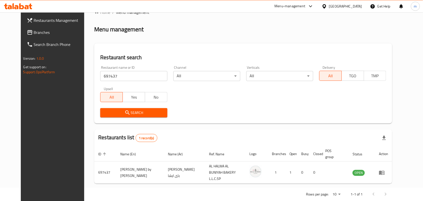
click at [298, 123] on div "Restaurant search Restaurant name or ID 697437 Restaurant name or ID Channel Al…" at bounding box center [243, 83] width 298 height 80
click at [34, 31] on span "Branches" at bounding box center [61, 32] width 54 height 6
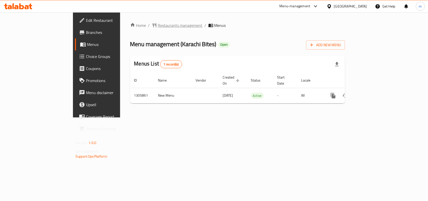
click at [158, 24] on span "Restaurants management" at bounding box center [180, 25] width 45 height 6
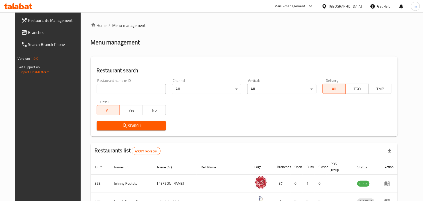
click at [104, 87] on input "search" at bounding box center [131, 89] width 69 height 10
paste input "703680"
type input "703680"
click button "Search" at bounding box center [131, 125] width 69 height 9
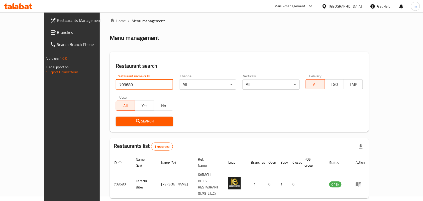
scroll to position [13, 0]
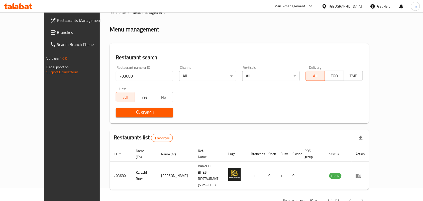
click at [335, 8] on div "United Arab Emirates" at bounding box center [345, 7] width 33 height 6
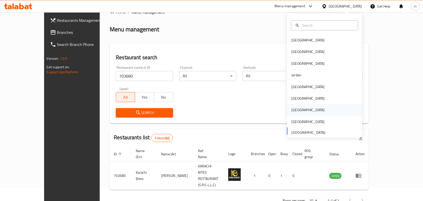
click at [293, 109] on div "[GEOGRAPHIC_DATA]" at bounding box center [308, 110] width 33 height 6
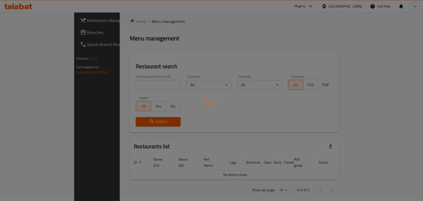
scroll to position [13, 0]
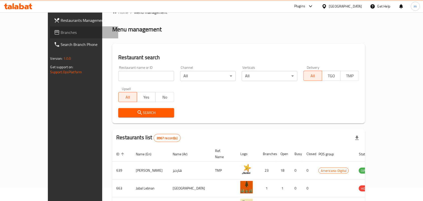
click at [61, 33] on span "Branches" at bounding box center [88, 32] width 54 height 6
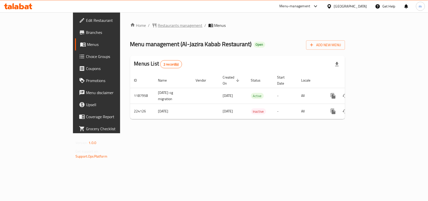
click at [158, 26] on span "Restaurants management" at bounding box center [180, 25] width 45 height 6
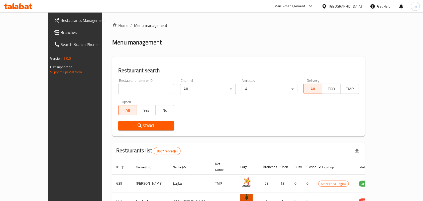
click at [118, 89] on input "search" at bounding box center [146, 89] width 56 height 10
paste input "625562"
type input "625562"
click button "Search" at bounding box center [146, 125] width 56 height 9
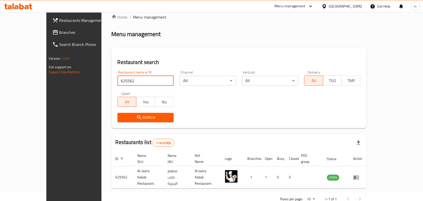
scroll to position [13, 0]
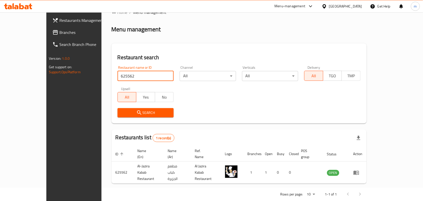
click at [327, 7] on icon at bounding box center [324, 6] width 5 height 5
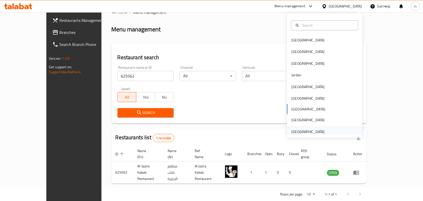
click at [294, 129] on div "[GEOGRAPHIC_DATA]" at bounding box center [308, 132] width 33 height 6
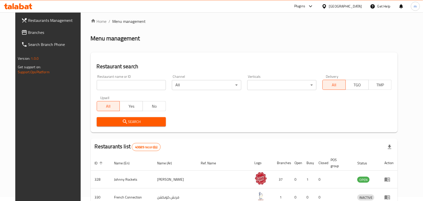
scroll to position [13, 0]
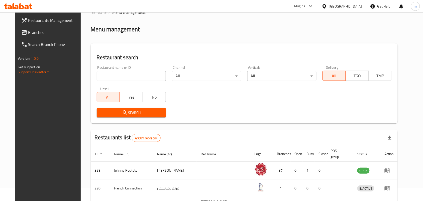
click at [28, 32] on span "Branches" at bounding box center [55, 32] width 54 height 6
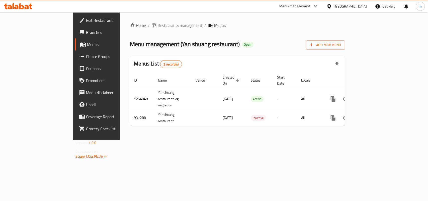
click at [158, 24] on span "Restaurants management" at bounding box center [180, 25] width 45 height 6
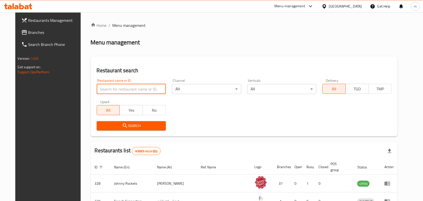
click at [98, 89] on input "search" at bounding box center [131, 89] width 69 height 10
paste input "659065"
type input "659065"
click button "Search" at bounding box center [131, 125] width 69 height 9
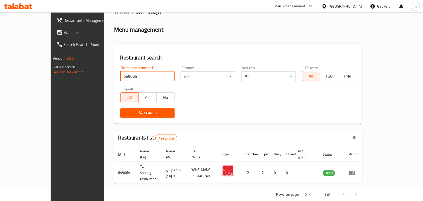
scroll to position [13, 0]
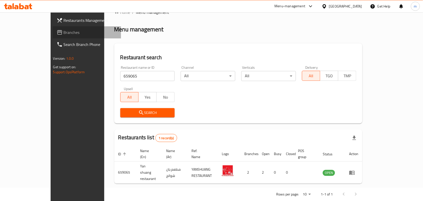
click at [64, 29] on span "Branches" at bounding box center [91, 32] width 54 height 6
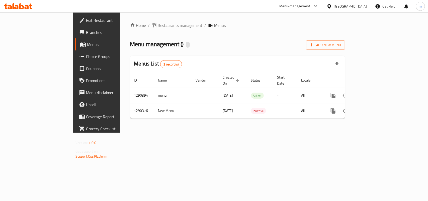
click at [158, 27] on span "Restaurants management" at bounding box center [180, 25] width 45 height 6
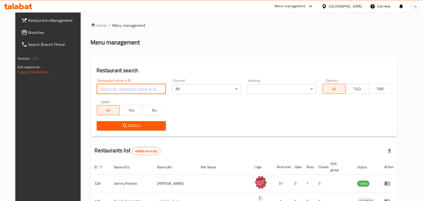
click at [97, 91] on input "search" at bounding box center [131, 89] width 69 height 10
paste input "697437"
type input "697437"
click button "Search" at bounding box center [131, 125] width 69 height 9
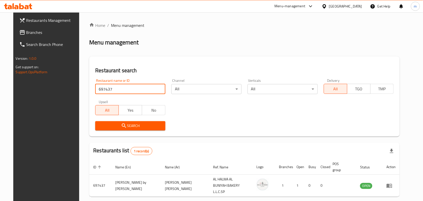
click at [321, 7] on div "United Arab Emirates" at bounding box center [342, 6] width 48 height 12
click at [322, 8] on icon at bounding box center [324, 6] width 5 height 5
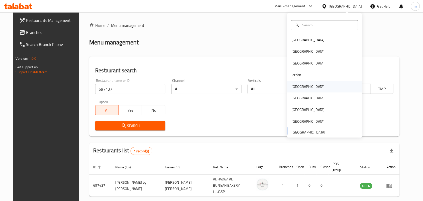
click at [302, 88] on div "Kuwait" at bounding box center [324, 87] width 75 height 12
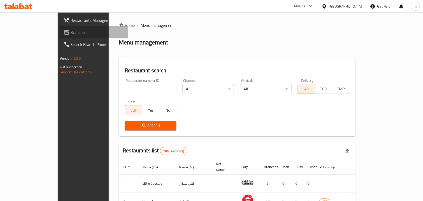
click at [71, 33] on span "Branches" at bounding box center [98, 32] width 54 height 6
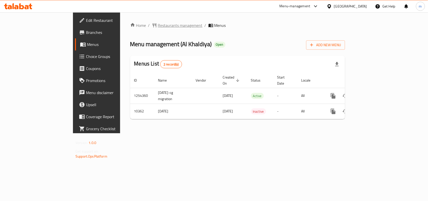
click at [158, 25] on span "Restaurants management" at bounding box center [180, 25] width 45 height 6
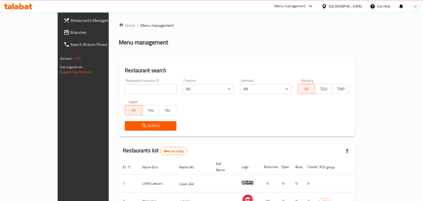
click at [125, 88] on input "search" at bounding box center [151, 89] width 52 height 10
paste input "6355"
type input "6355"
click button "Search" at bounding box center [151, 125] width 52 height 9
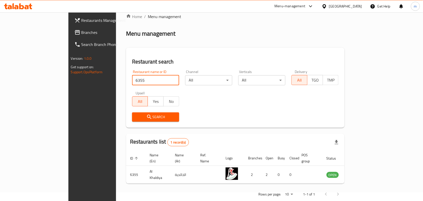
scroll to position [13, 0]
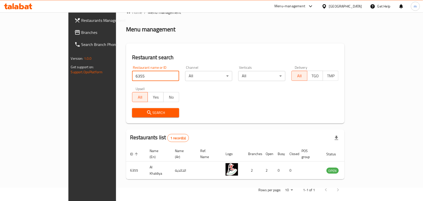
click at [354, 7] on div "Kuwait" at bounding box center [345, 7] width 33 height 6
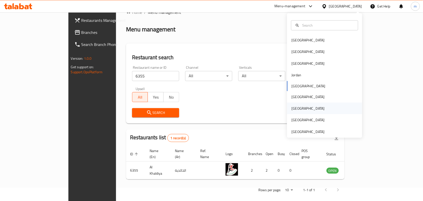
click at [298, 108] on div "[GEOGRAPHIC_DATA]" at bounding box center [308, 109] width 41 height 12
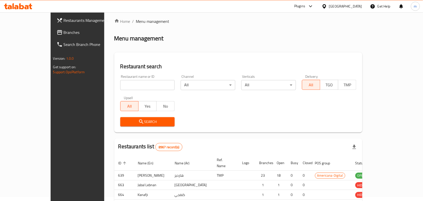
scroll to position [13, 0]
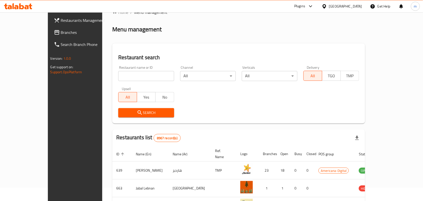
click at [58, 28] on link "Branches" at bounding box center [84, 32] width 69 height 12
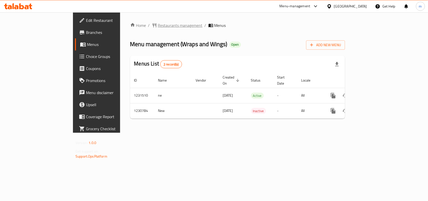
click at [158, 24] on span "Restaurants management" at bounding box center [180, 25] width 45 height 6
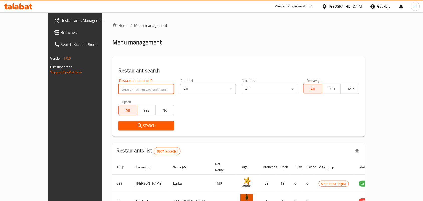
click at [118, 89] on input "search" at bounding box center [146, 89] width 56 height 10
paste input "677246"
type input "677246"
click button "Search" at bounding box center [146, 125] width 56 height 9
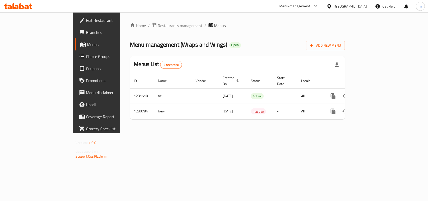
click at [86, 56] on span "Choice Groups" at bounding box center [113, 56] width 54 height 6
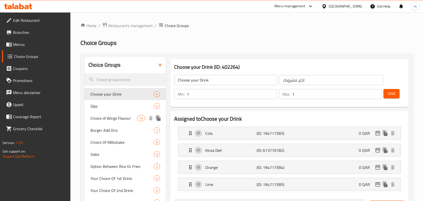
click at [103, 118] on span "Choice of Wings Flavour" at bounding box center [114, 118] width 46 height 6
type input "Choice of Wings Flavour"
type input "اختيار نكهة الأجنحة"
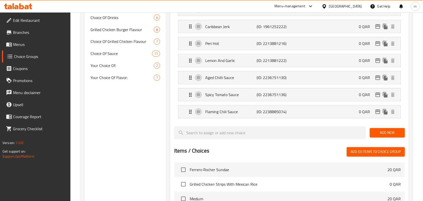
scroll to position [251, 0]
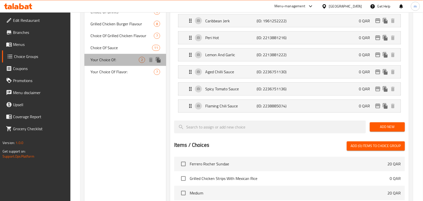
drag, startPoint x: 106, startPoint y: 58, endPoint x: 1, endPoint y: 118, distance: 120.9
click at [106, 58] on span "Your Choice Of:" at bounding box center [115, 60] width 48 height 6
type input "Your Choice Of:"
type input "إختيارك من:"
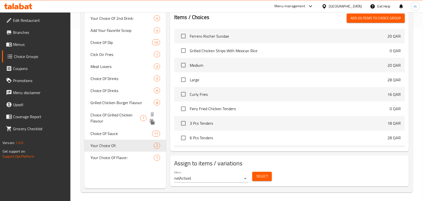
scroll to position [174, 0]
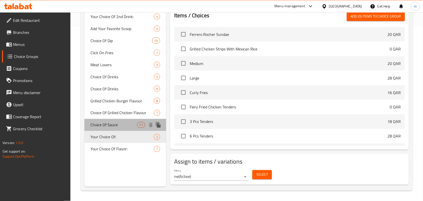
click at [102, 123] on span "Choice Of Sauce" at bounding box center [114, 125] width 46 height 6
type input "Choice Of Sauce"
type input "اختيار الصلصة"
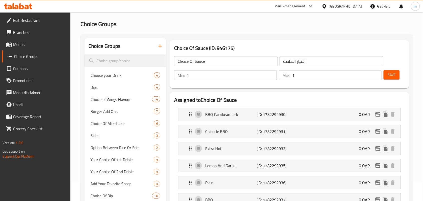
scroll to position [17, 0]
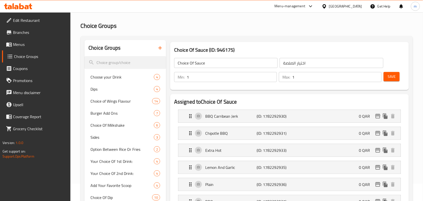
click at [354, 4] on div "[GEOGRAPHIC_DATA]" at bounding box center [345, 7] width 33 height 6
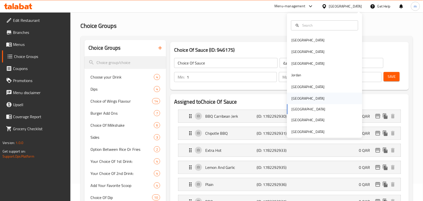
click at [292, 97] on div "Oman" at bounding box center [308, 99] width 33 height 6
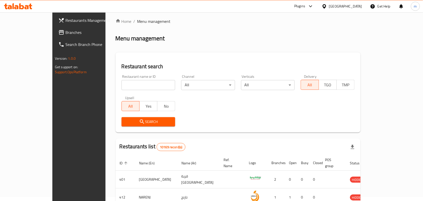
scroll to position [17, 0]
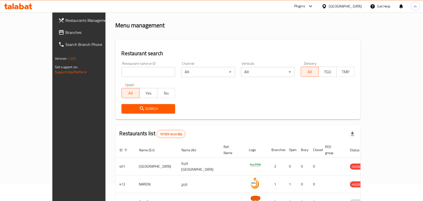
click at [327, 5] on icon at bounding box center [324, 6] width 5 height 5
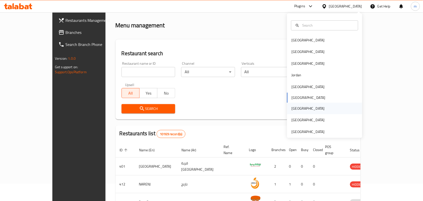
click at [294, 108] on div "[GEOGRAPHIC_DATA]" at bounding box center [308, 109] width 33 height 6
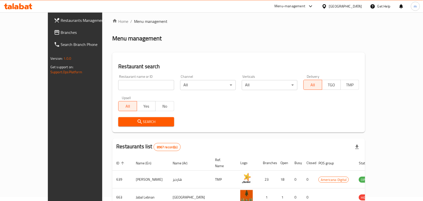
scroll to position [17, 0]
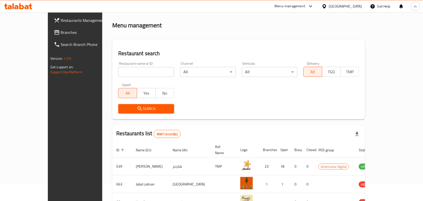
click at [61, 33] on span "Branches" at bounding box center [88, 32] width 54 height 6
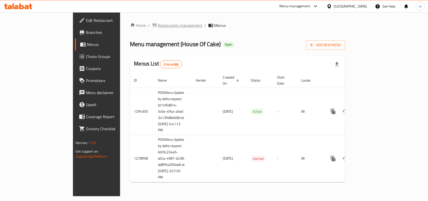
click at [158, 26] on span "Restaurants management" at bounding box center [180, 25] width 45 height 6
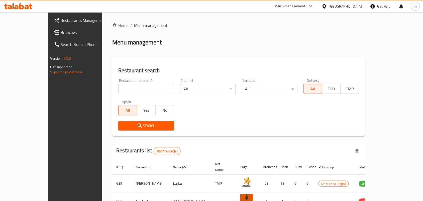
click at [118, 89] on input "search" at bounding box center [146, 89] width 56 height 10
paste input "693129"
type input "693129"
click button "Search" at bounding box center [146, 125] width 56 height 9
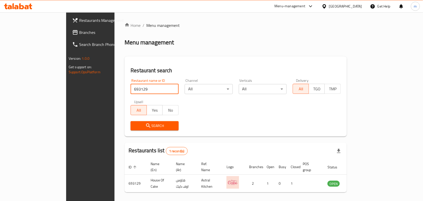
scroll to position [13, 0]
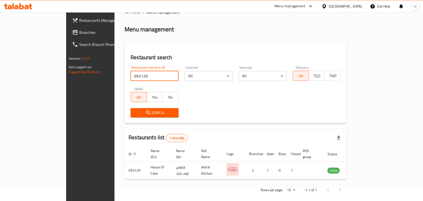
click at [326, 5] on icon at bounding box center [325, 6] width 4 height 4
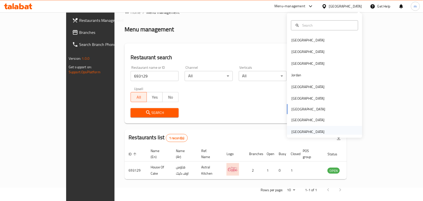
click at [302, 131] on div "[GEOGRAPHIC_DATA]" at bounding box center [308, 132] width 33 height 6
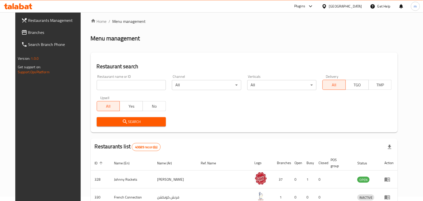
scroll to position [13, 0]
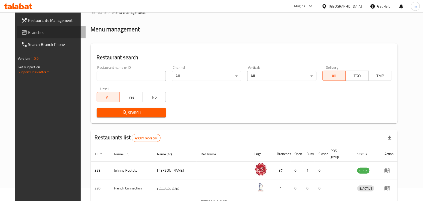
click at [28, 33] on span "Branches" at bounding box center [55, 32] width 54 height 6
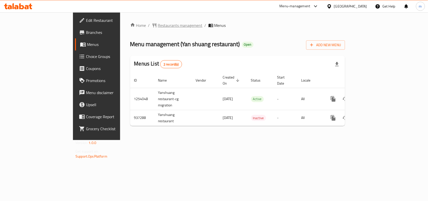
click at [158, 26] on span "Restaurants management" at bounding box center [180, 25] width 45 height 6
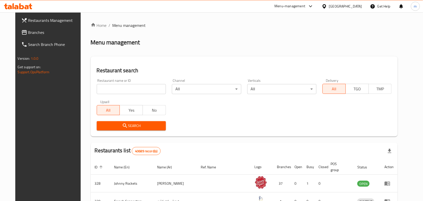
click at [97, 93] on input "search" at bounding box center [131, 89] width 69 height 10
paste input "659065"
type input "659065"
click button "Search" at bounding box center [131, 125] width 69 height 9
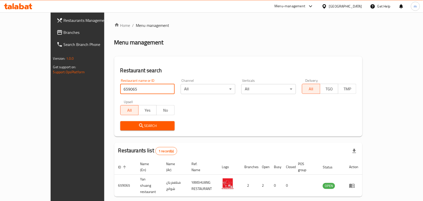
scroll to position [13, 0]
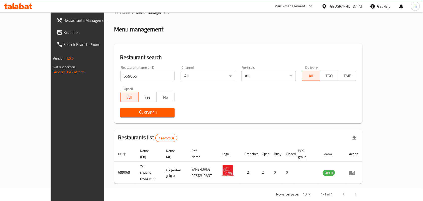
click at [332, 8] on div "[GEOGRAPHIC_DATA]" at bounding box center [345, 7] width 33 height 6
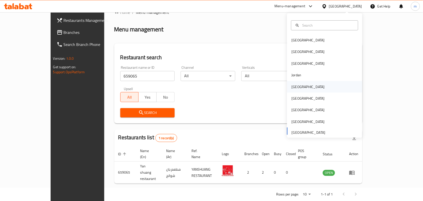
click at [296, 87] on div "Kuwait" at bounding box center [308, 87] width 33 height 6
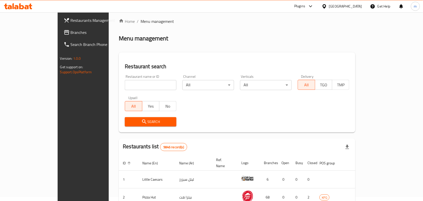
scroll to position [13, 0]
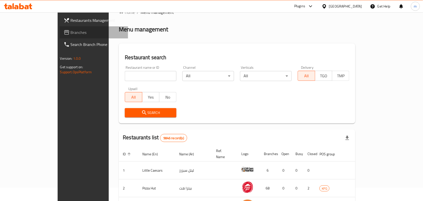
click at [71, 34] on span "Branches" at bounding box center [98, 32] width 54 height 6
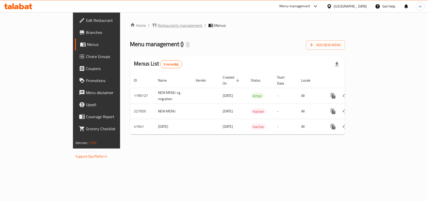
click at [158, 27] on span "Restaurants management" at bounding box center [180, 25] width 45 height 6
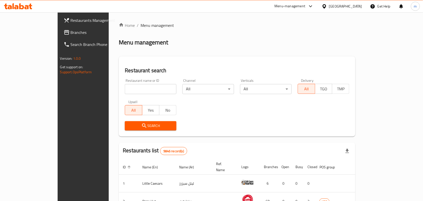
click at [125, 87] on input "search" at bounding box center [151, 89] width 52 height 10
paste input "21447"
type input "21447"
click button "Search" at bounding box center [151, 125] width 52 height 9
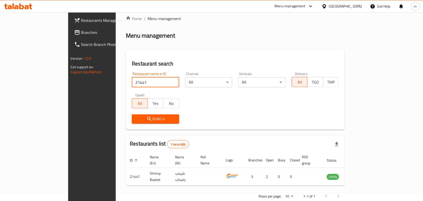
scroll to position [13, 0]
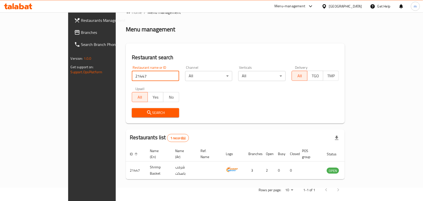
click at [329, 6] on div at bounding box center [325, 7] width 7 height 6
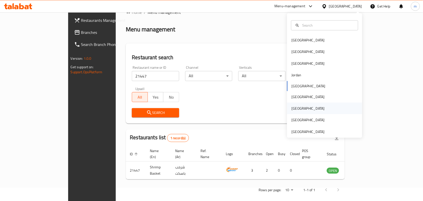
click at [292, 109] on div "[GEOGRAPHIC_DATA]" at bounding box center [308, 109] width 33 height 6
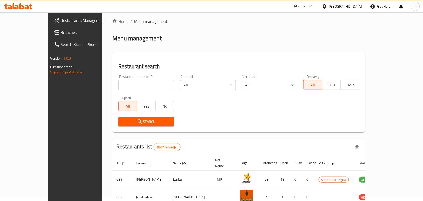
scroll to position [13, 0]
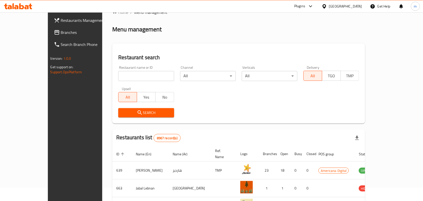
click at [61, 31] on span "Branches" at bounding box center [88, 32] width 54 height 6
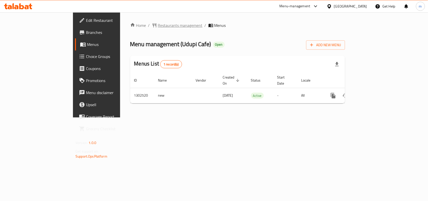
click at [128, 21] on div "Home / Restaurants management / Menus Menu management ( Udupi Cafe ) Open Add N…" at bounding box center [237, 64] width 235 height 105
click at [158, 27] on span "Restaurants management" at bounding box center [180, 25] width 45 height 6
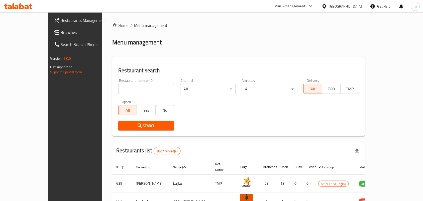
click at [118, 90] on input "search" at bounding box center [146, 89] width 56 height 10
paste input "702447"
type input "702447"
click button "Search" at bounding box center [146, 125] width 56 height 9
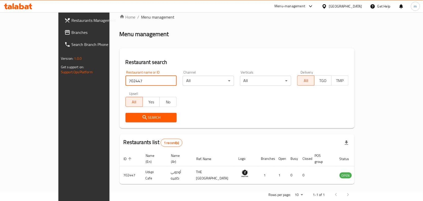
scroll to position [13, 0]
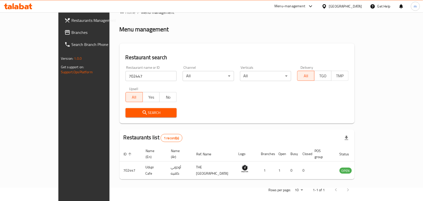
click at [287, 112] on div "Search" at bounding box center [237, 112] width 229 height 15
click at [71, 33] on span "Branches" at bounding box center [98, 32] width 54 height 6
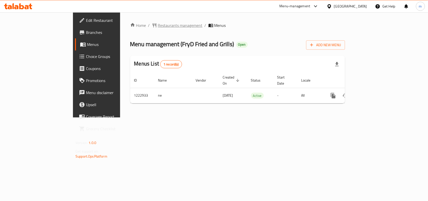
click at [158, 26] on span "Restaurants management" at bounding box center [180, 25] width 45 height 6
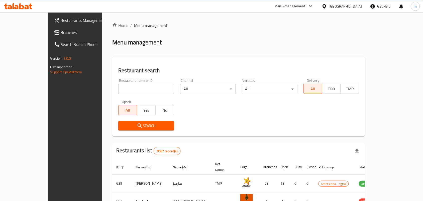
click at [118, 86] on input "search" at bounding box center [146, 89] width 56 height 10
paste input "674198"
type input "674198"
click button "Search" at bounding box center [146, 125] width 56 height 9
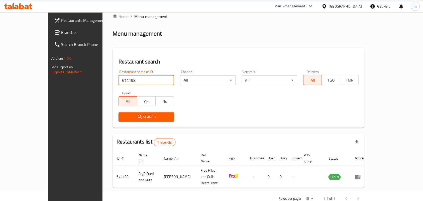
scroll to position [13, 0]
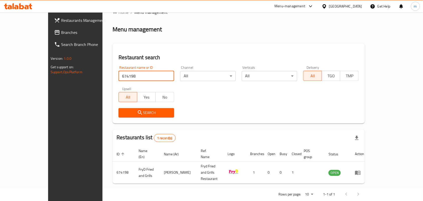
click at [354, 6] on div "[GEOGRAPHIC_DATA]" at bounding box center [345, 7] width 33 height 6
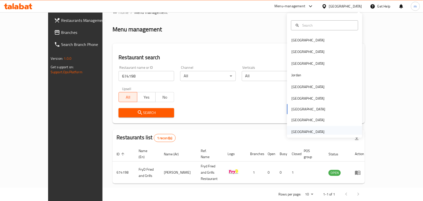
click at [311, 131] on div "[GEOGRAPHIC_DATA]" at bounding box center [308, 132] width 33 height 6
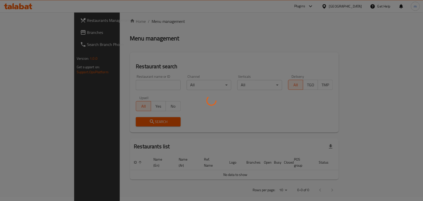
scroll to position [13, 0]
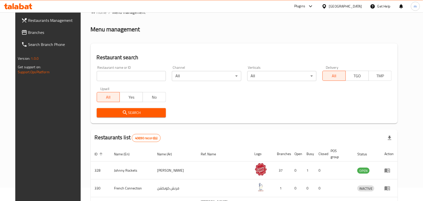
click at [31, 34] on span "Branches" at bounding box center [55, 32] width 54 height 6
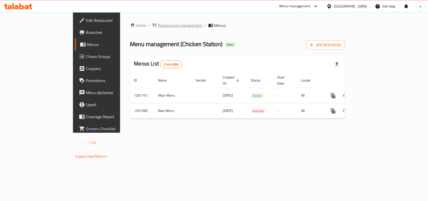
click at [158, 27] on span "Restaurants management" at bounding box center [180, 25] width 45 height 6
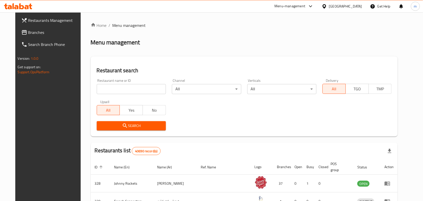
click at [98, 89] on input "search" at bounding box center [131, 89] width 69 height 10
paste input "687595"
type input "687595"
click button "Search" at bounding box center [131, 125] width 69 height 9
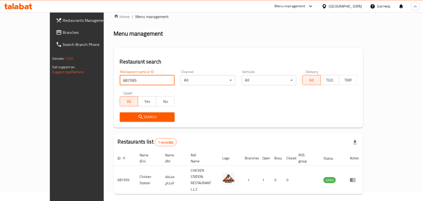
scroll to position [13, 0]
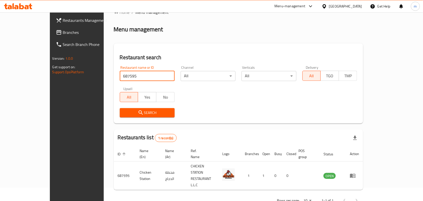
click at [63, 34] on span "Branches" at bounding box center [90, 32] width 54 height 6
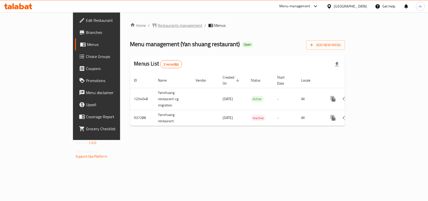
click at [158, 23] on span "Restaurants management" at bounding box center [180, 25] width 45 height 6
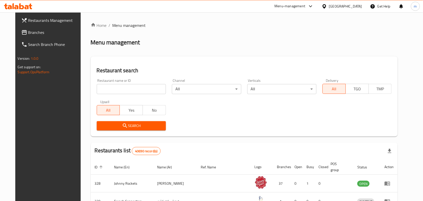
click at [97, 91] on input "search" at bounding box center [131, 89] width 69 height 10
paste input "659065"
type input "659065"
click button "Search" at bounding box center [131, 125] width 69 height 9
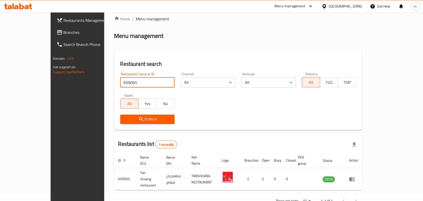
scroll to position [13, 0]
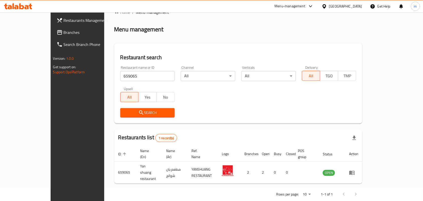
drag, startPoint x: 335, startPoint y: 7, endPoint x: 333, endPoint y: 19, distance: 12.7
click at [334, 10] on div "[GEOGRAPHIC_DATA]" at bounding box center [342, 6] width 48 height 12
click at [328, 7] on div at bounding box center [325, 7] width 7 height 6
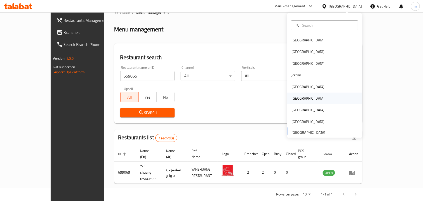
click at [297, 98] on div "Oman" at bounding box center [308, 99] width 41 height 12
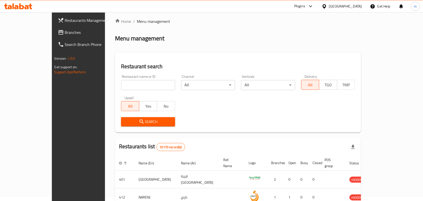
scroll to position [13, 0]
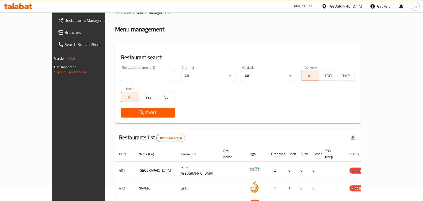
click at [65, 30] on span "Branches" at bounding box center [92, 32] width 54 height 6
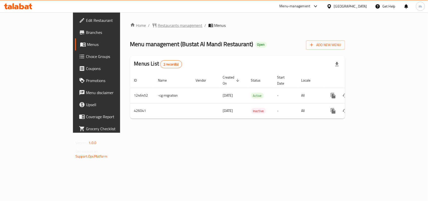
click at [158, 24] on span "Restaurants management" at bounding box center [180, 25] width 45 height 6
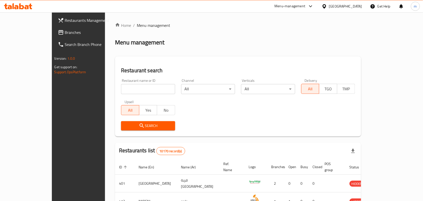
click at [121, 88] on input "search" at bounding box center [148, 89] width 54 height 10
paste input "632414"
type input "632414"
click button "Search" at bounding box center [148, 125] width 54 height 9
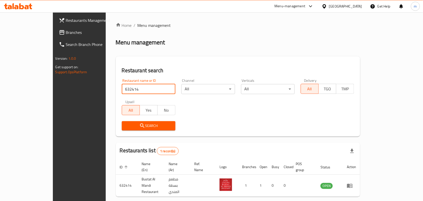
click at [329, 8] on div at bounding box center [325, 7] width 7 height 6
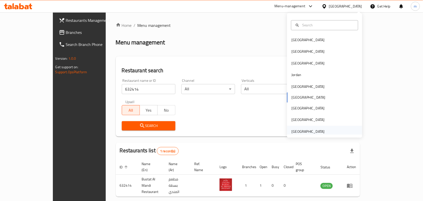
click at [302, 131] on div "[GEOGRAPHIC_DATA]" at bounding box center [308, 132] width 33 height 6
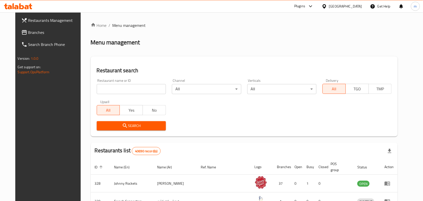
click at [28, 33] on span "Branches" at bounding box center [55, 32] width 54 height 6
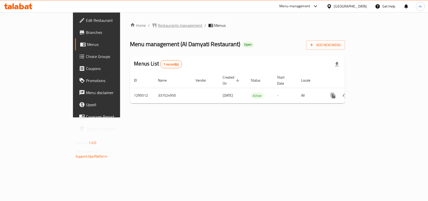
click at [158, 26] on span "Restaurants management" at bounding box center [180, 25] width 45 height 6
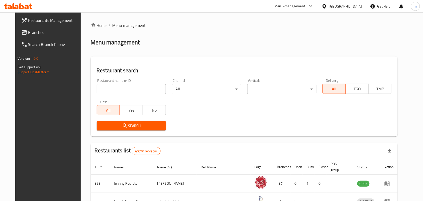
click at [97, 88] on input "search" at bounding box center [131, 89] width 69 height 10
paste input "698224"
type input "698224"
click button "Search" at bounding box center [131, 125] width 69 height 9
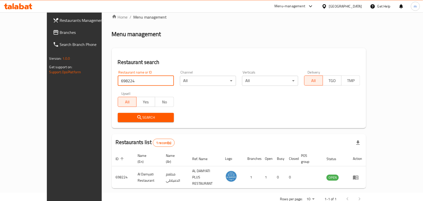
scroll to position [13, 0]
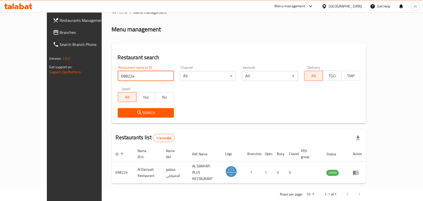
click at [339, 6] on div "[GEOGRAPHIC_DATA]" at bounding box center [345, 7] width 33 height 6
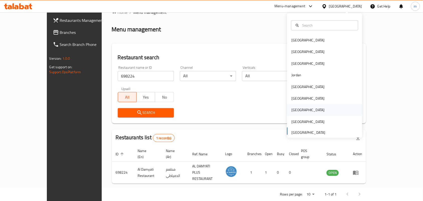
click at [296, 107] on div "[GEOGRAPHIC_DATA]" at bounding box center [308, 110] width 41 height 12
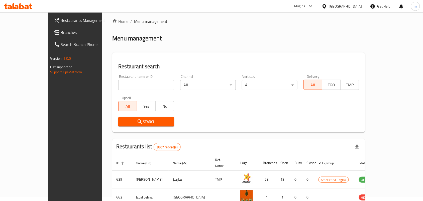
scroll to position [13, 0]
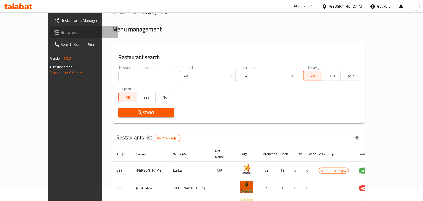
click at [50, 28] on link "Branches" at bounding box center [84, 32] width 69 height 12
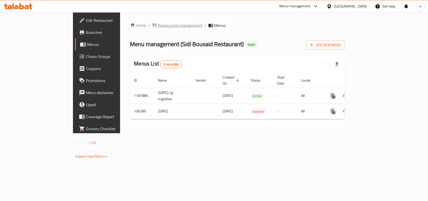
click at [158, 24] on span "Restaurants management" at bounding box center [180, 25] width 45 height 6
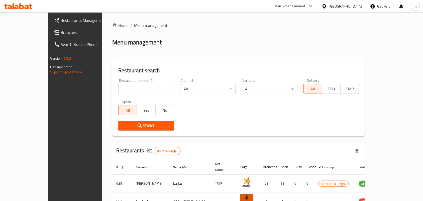
click at [118, 87] on input "search" at bounding box center [146, 89] width 56 height 10
paste input "603188"
type input "603188"
click button "Search" at bounding box center [146, 125] width 56 height 9
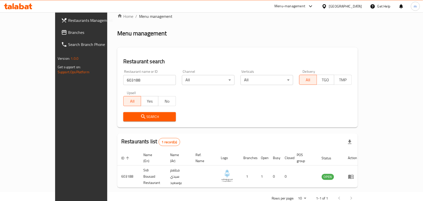
scroll to position [13, 0]
